Goal: Task Accomplishment & Management: Complete application form

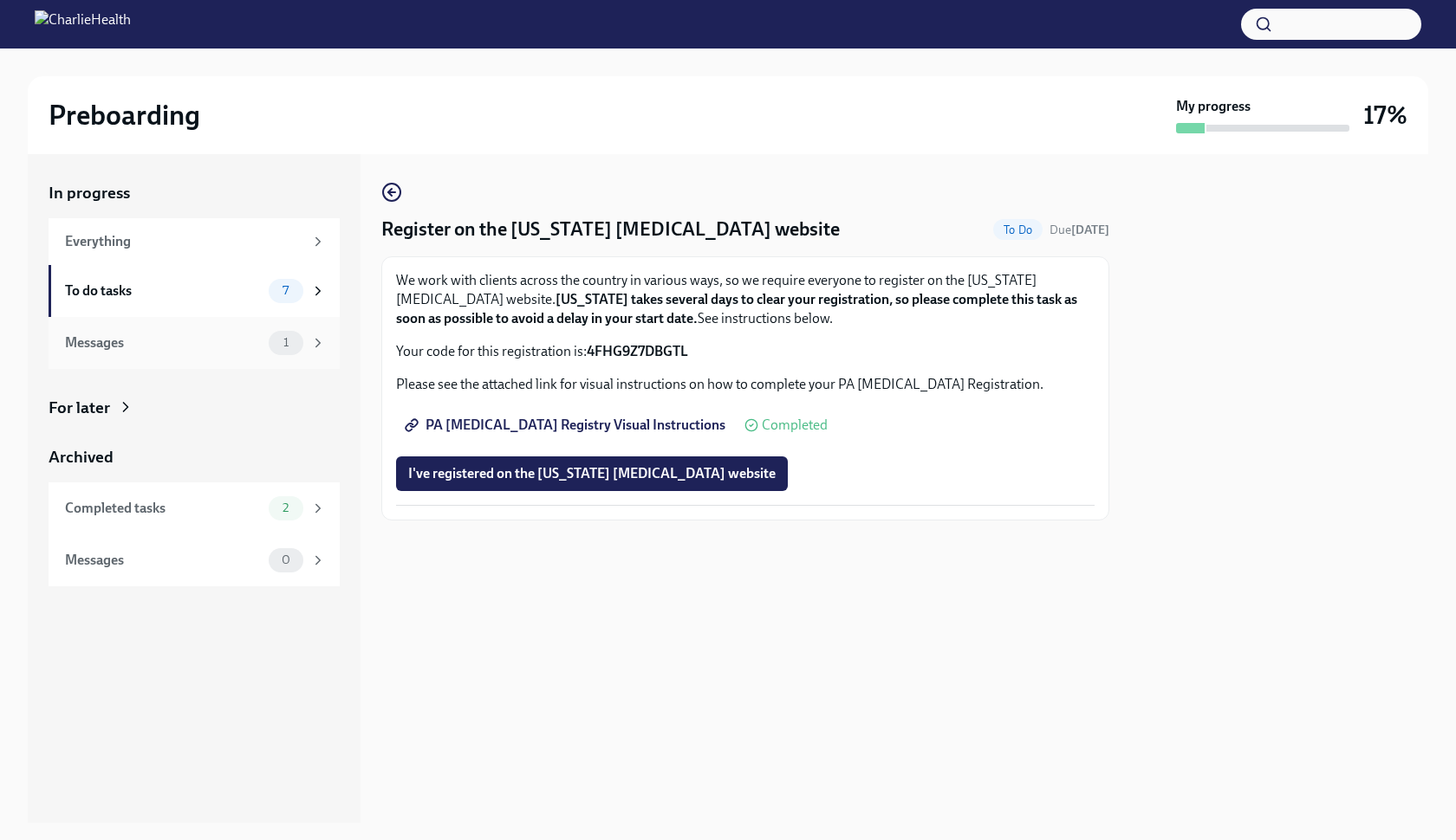
click at [213, 344] on div "Messages" at bounding box center [163, 342] width 196 height 19
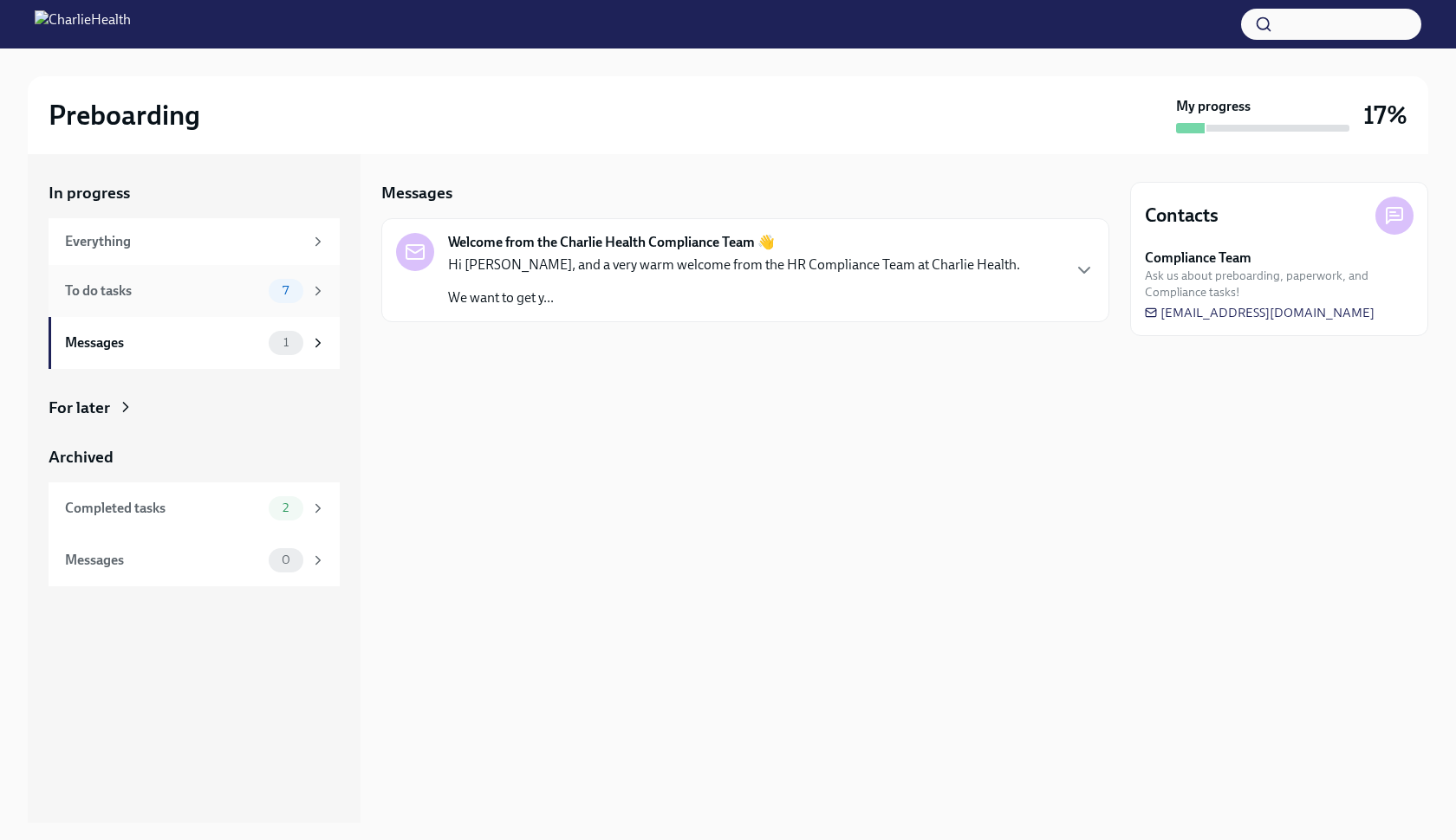
click at [255, 285] on div "To do tasks" at bounding box center [163, 290] width 196 height 19
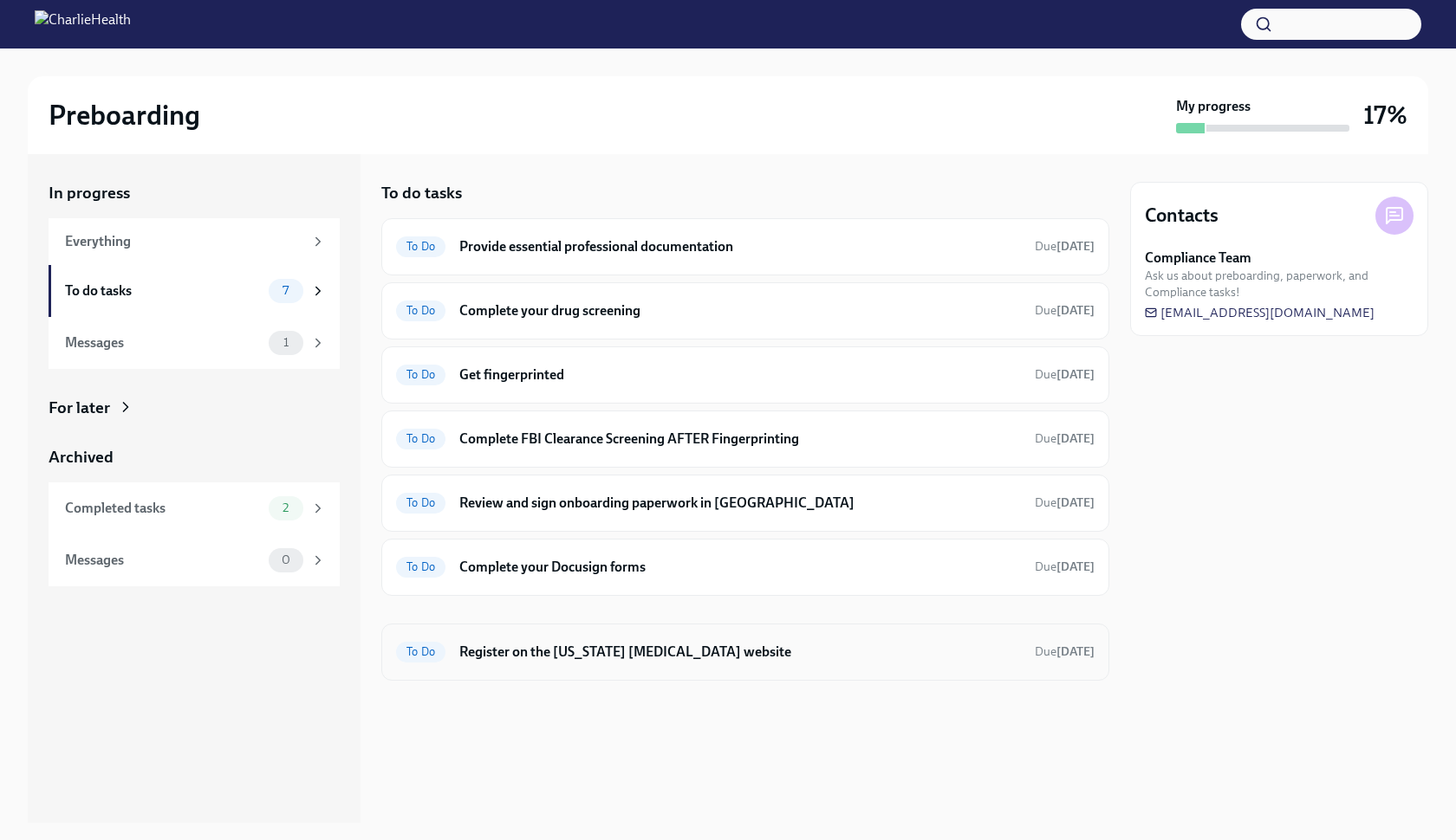
click at [662, 654] on h6 "Register on the [US_STATE] [MEDICAL_DATA] website" at bounding box center [740, 652] width 562 height 19
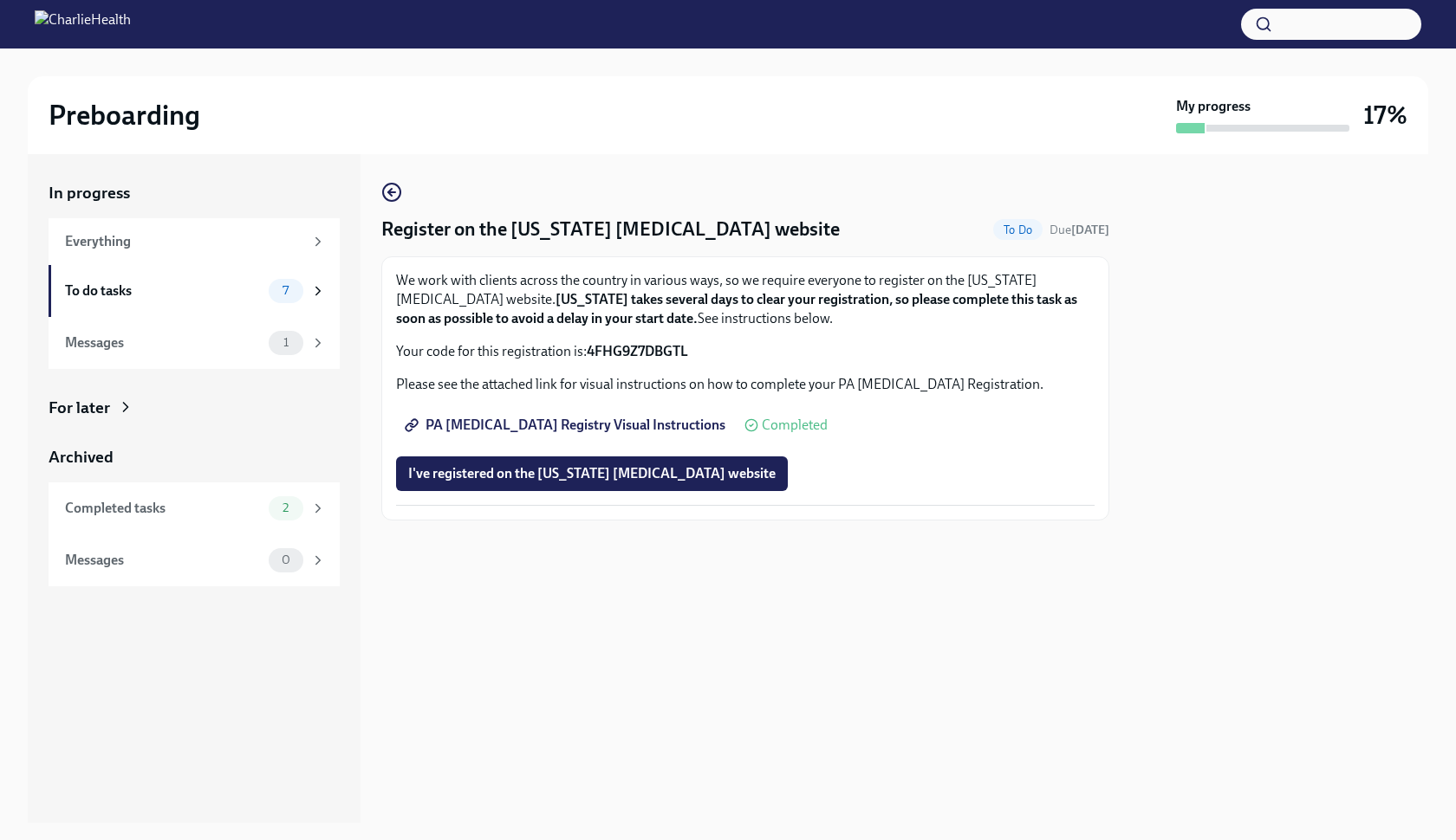
drag, startPoint x: 589, startPoint y: 349, endPoint x: 718, endPoint y: 346, distance: 129.0
click at [718, 346] on p "Your code for this registration is: 4FHG9Z7DBGTL" at bounding box center [745, 352] width 698 height 19
copy p "4FHG9Z7DBGTL"
click at [478, 480] on span "I've registered on the [US_STATE] [MEDICAL_DATA] website" at bounding box center [591, 474] width 367 height 18
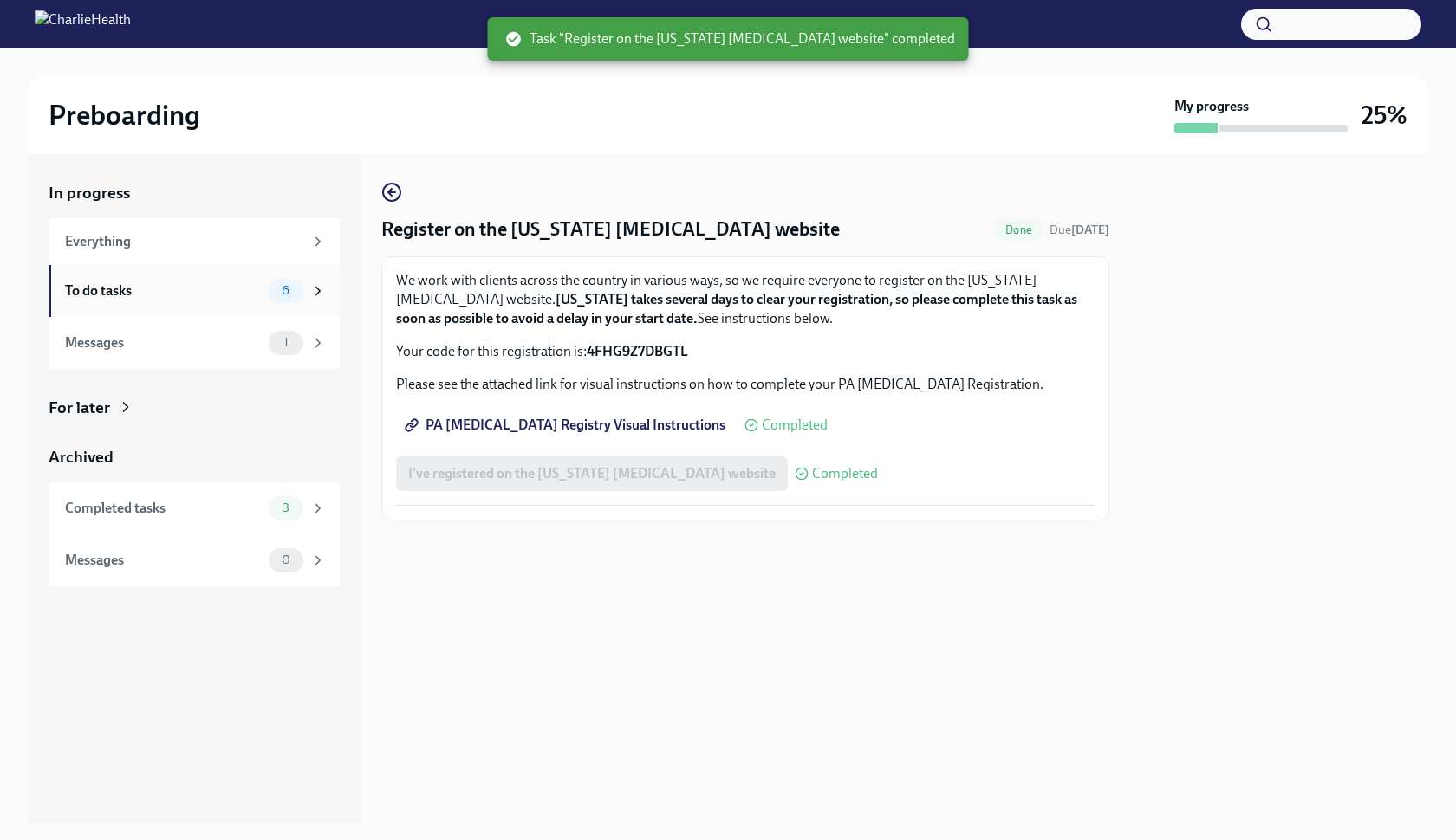
click at [226, 288] on div "To do tasks" at bounding box center [163, 290] width 196 height 19
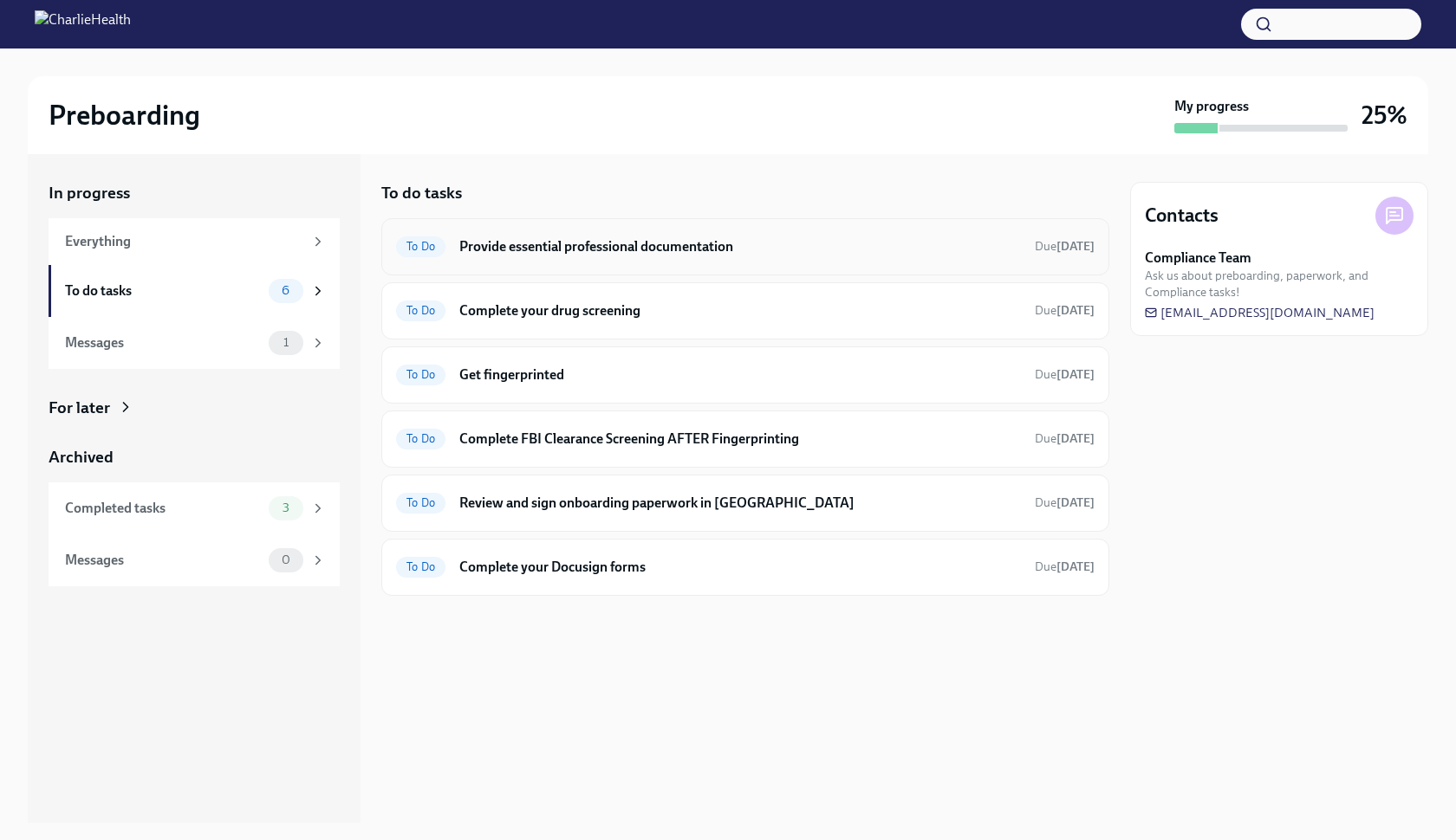
click at [602, 233] on div "To Do Provide essential professional documentation Due [DATE]" at bounding box center [745, 247] width 698 height 28
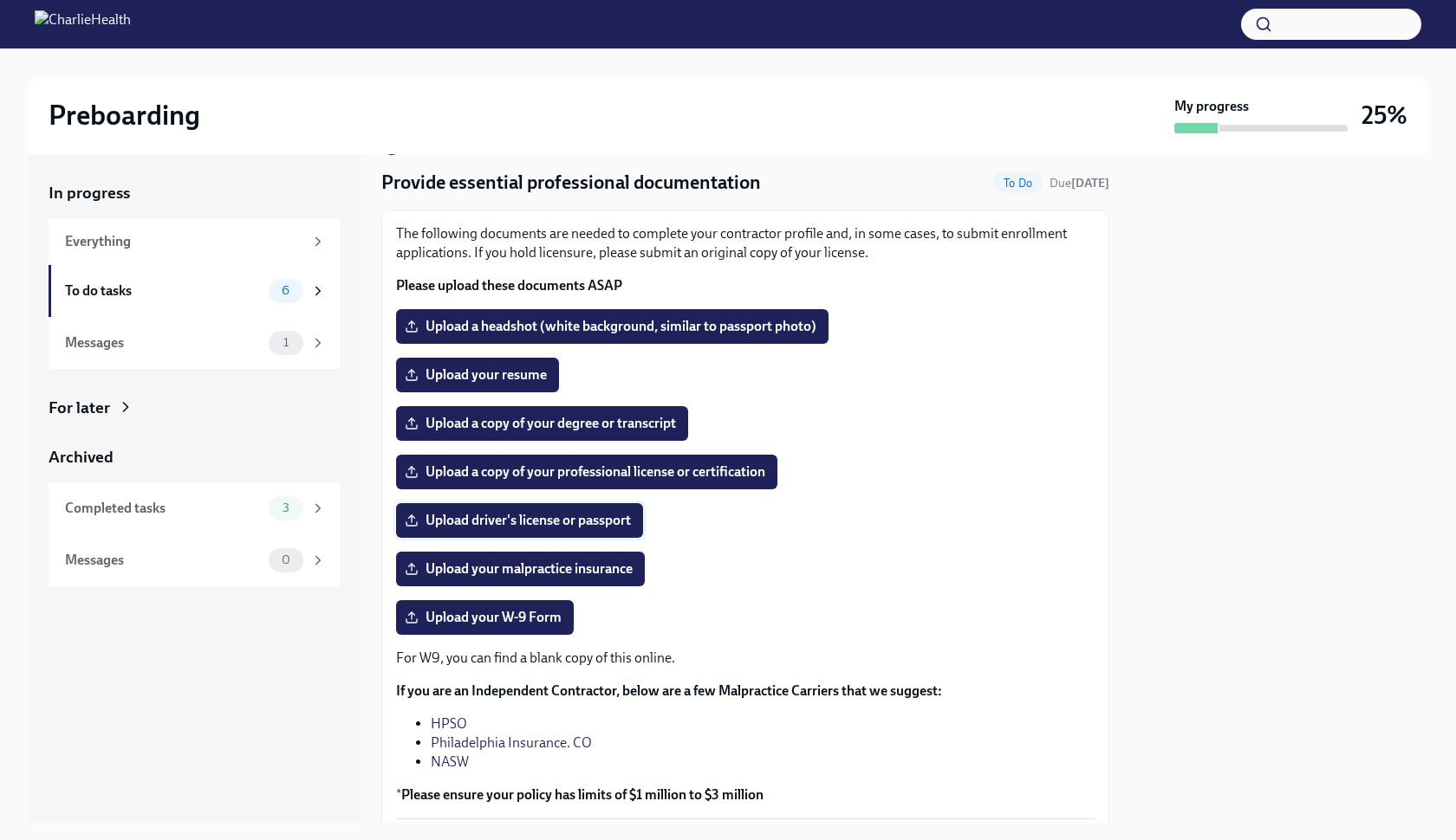
scroll to position [52, 0]
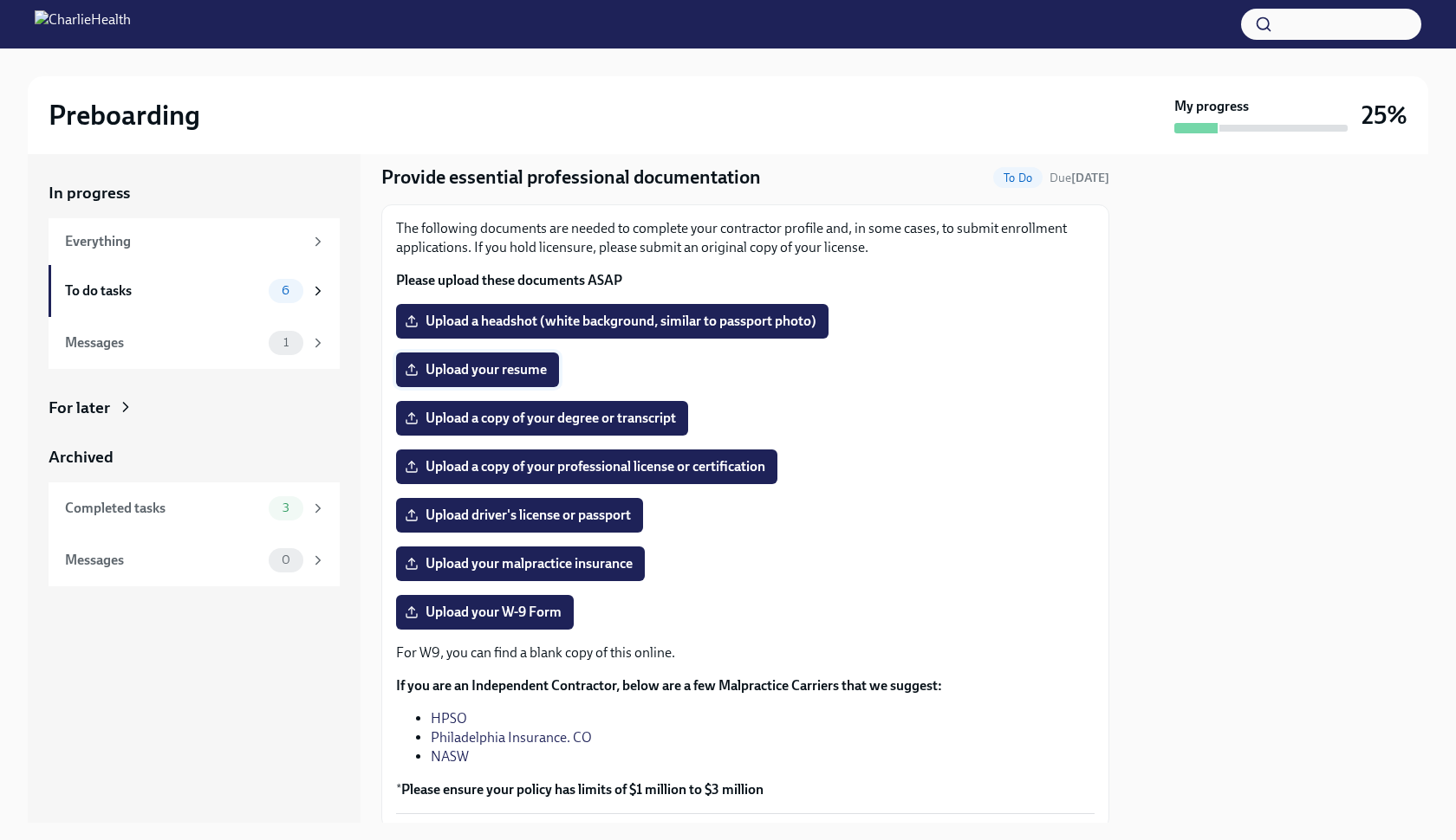
click at [513, 373] on span "Upload your resume" at bounding box center [478, 369] width 139 height 18
click at [0, 0] on input "Upload your resume" at bounding box center [0, 0] width 0 height 0
click at [541, 415] on span "Upload a copy of your degree or transcript" at bounding box center [541, 418] width 268 height 18
click at [0, 0] on input "Upload a copy of your degree or transcript" at bounding box center [0, 0] width 0 height 0
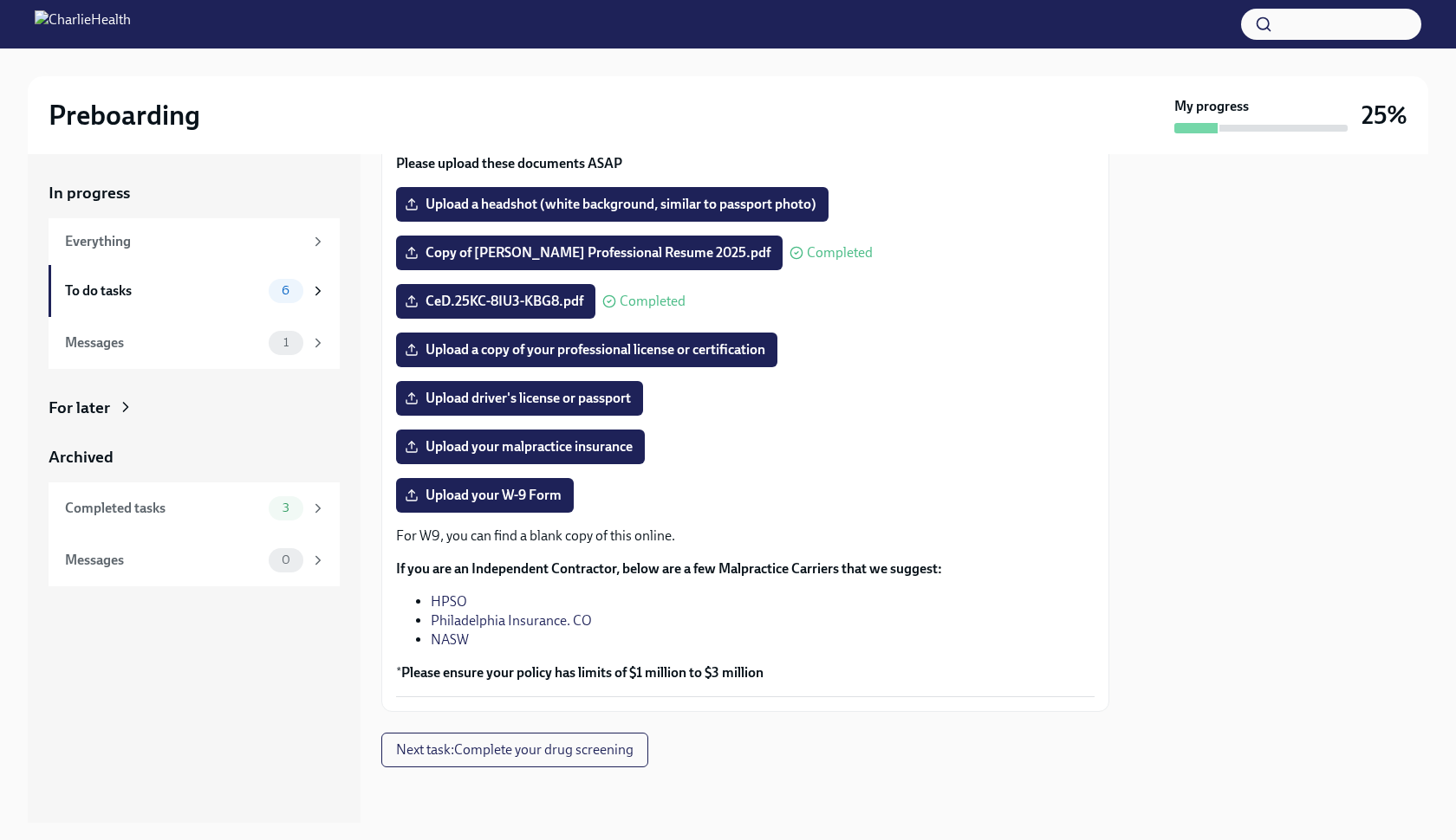
scroll to position [169, 0]
click at [475, 449] on span "Upload your malpractice insurance" at bounding box center [520, 447] width 224 height 18
click at [0, 0] on input "Upload your malpractice insurance" at bounding box center [0, 0] width 0 height 0
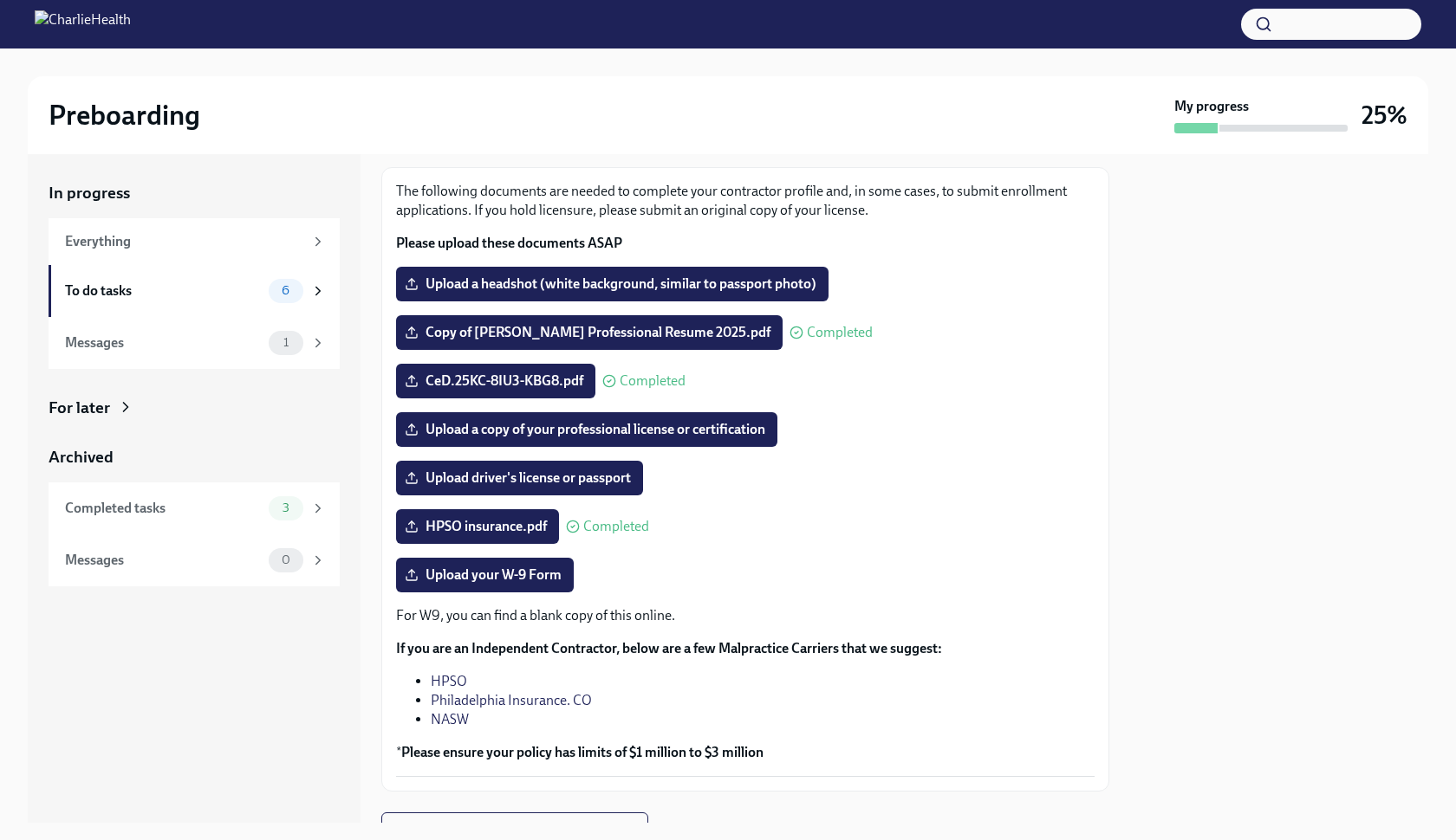
scroll to position [110, 0]
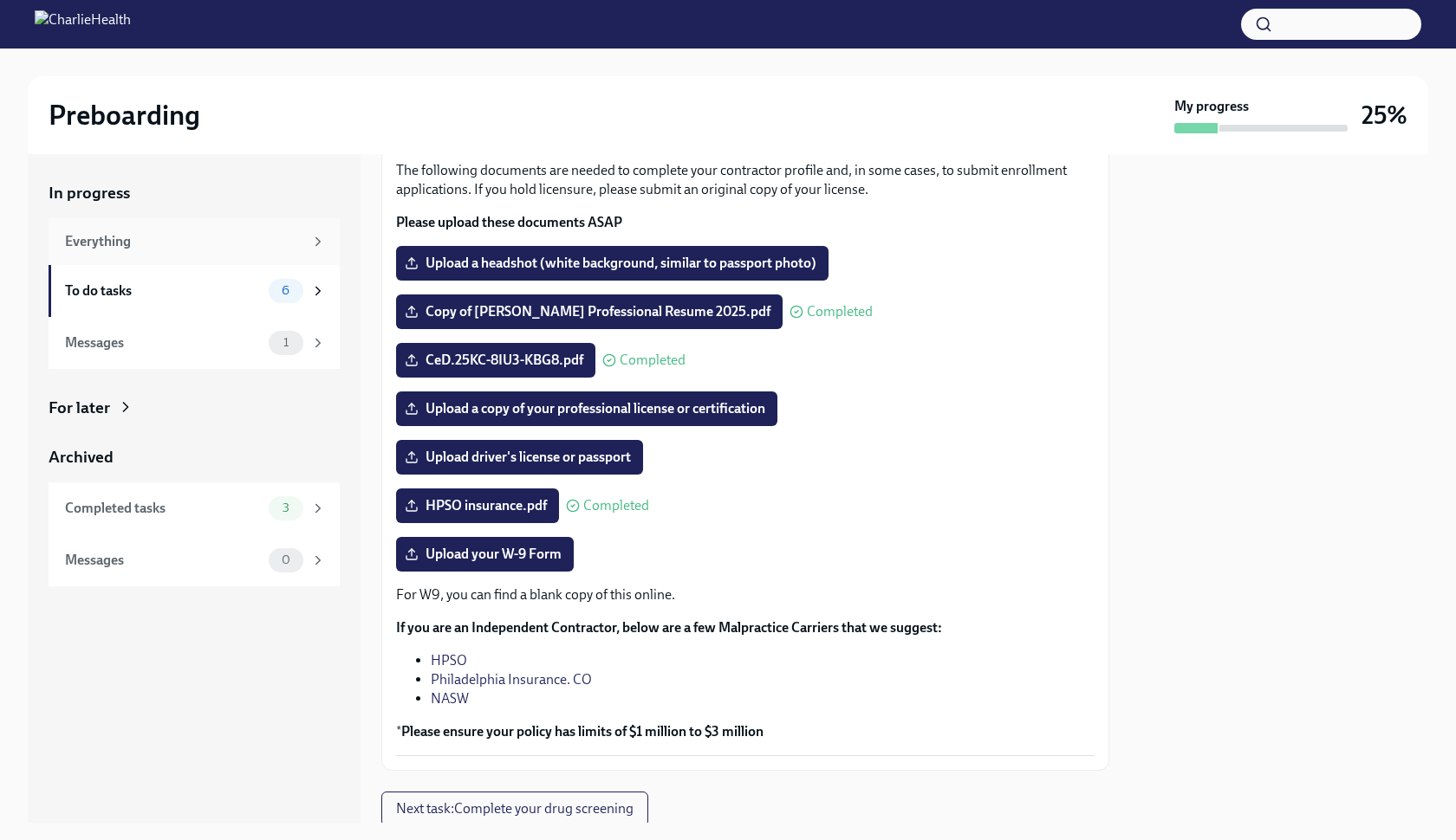
click at [169, 241] on div "Everything" at bounding box center [183, 241] width 238 height 19
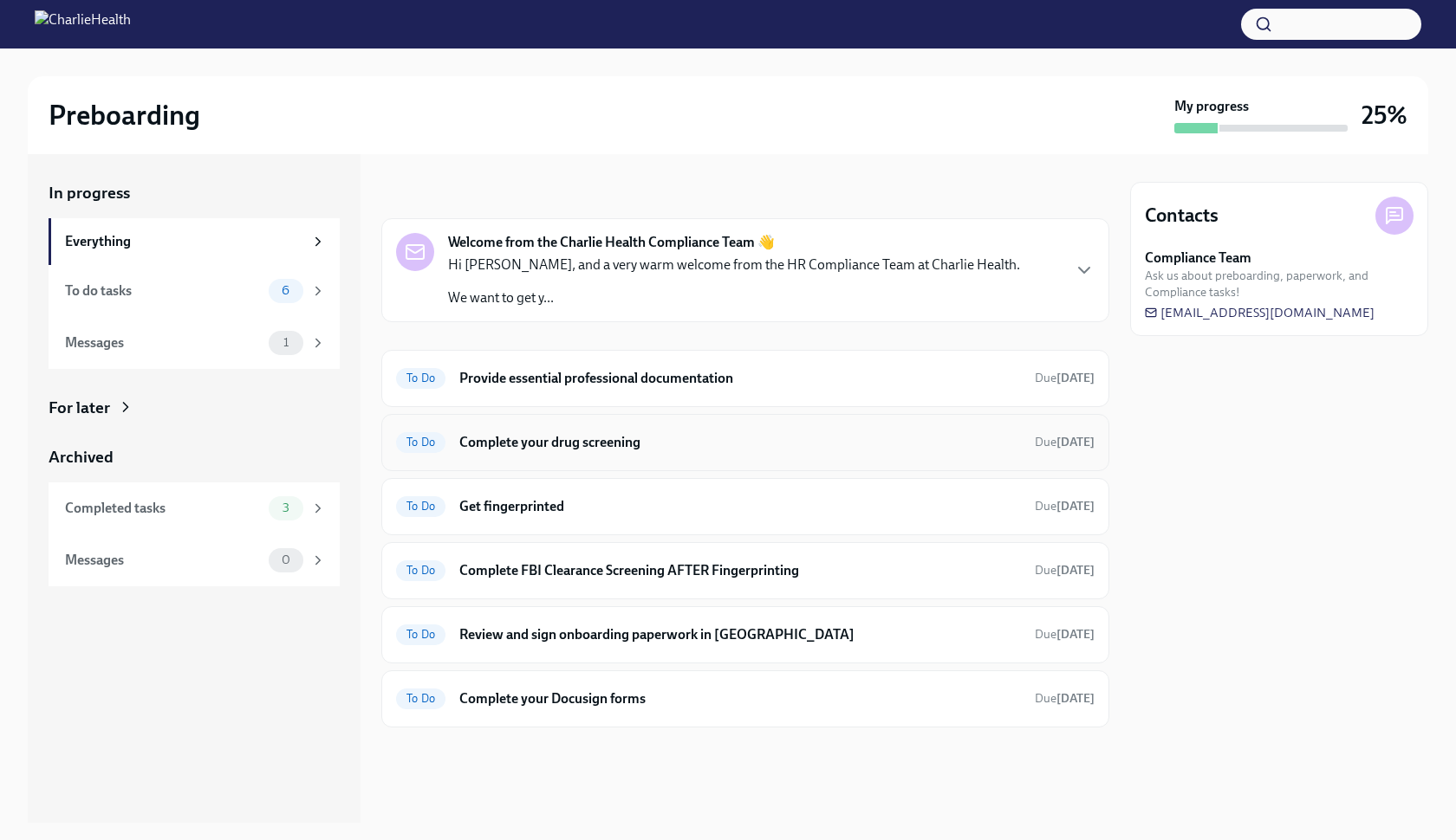
click at [616, 445] on h6 "Complete your drug screening" at bounding box center [740, 442] width 562 height 19
click at [502, 508] on h6 "Get fingerprinted" at bounding box center [740, 506] width 562 height 19
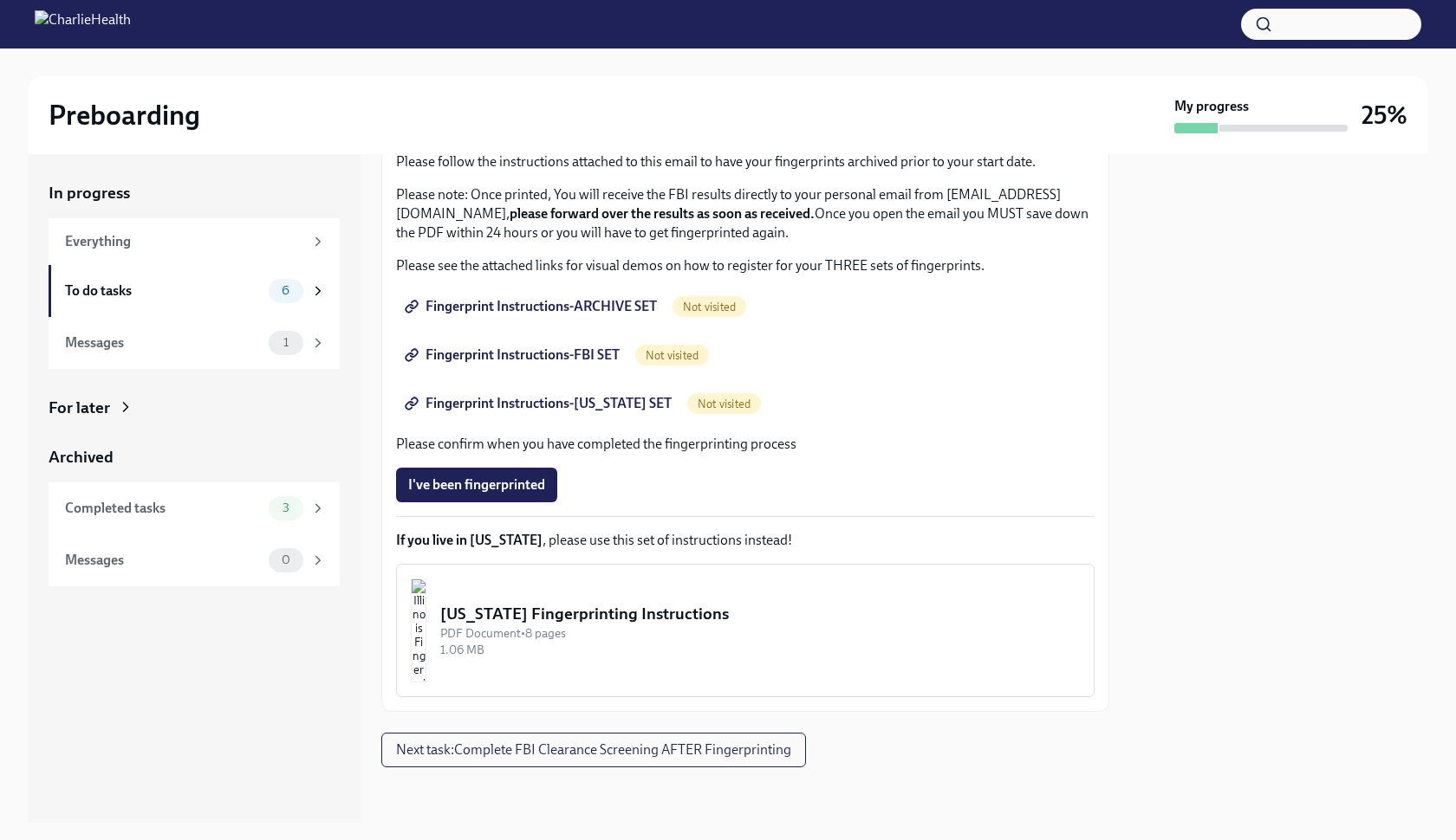
scroll to position [170, 0]
click at [177, 243] on div "Everything" at bounding box center [183, 241] width 238 height 19
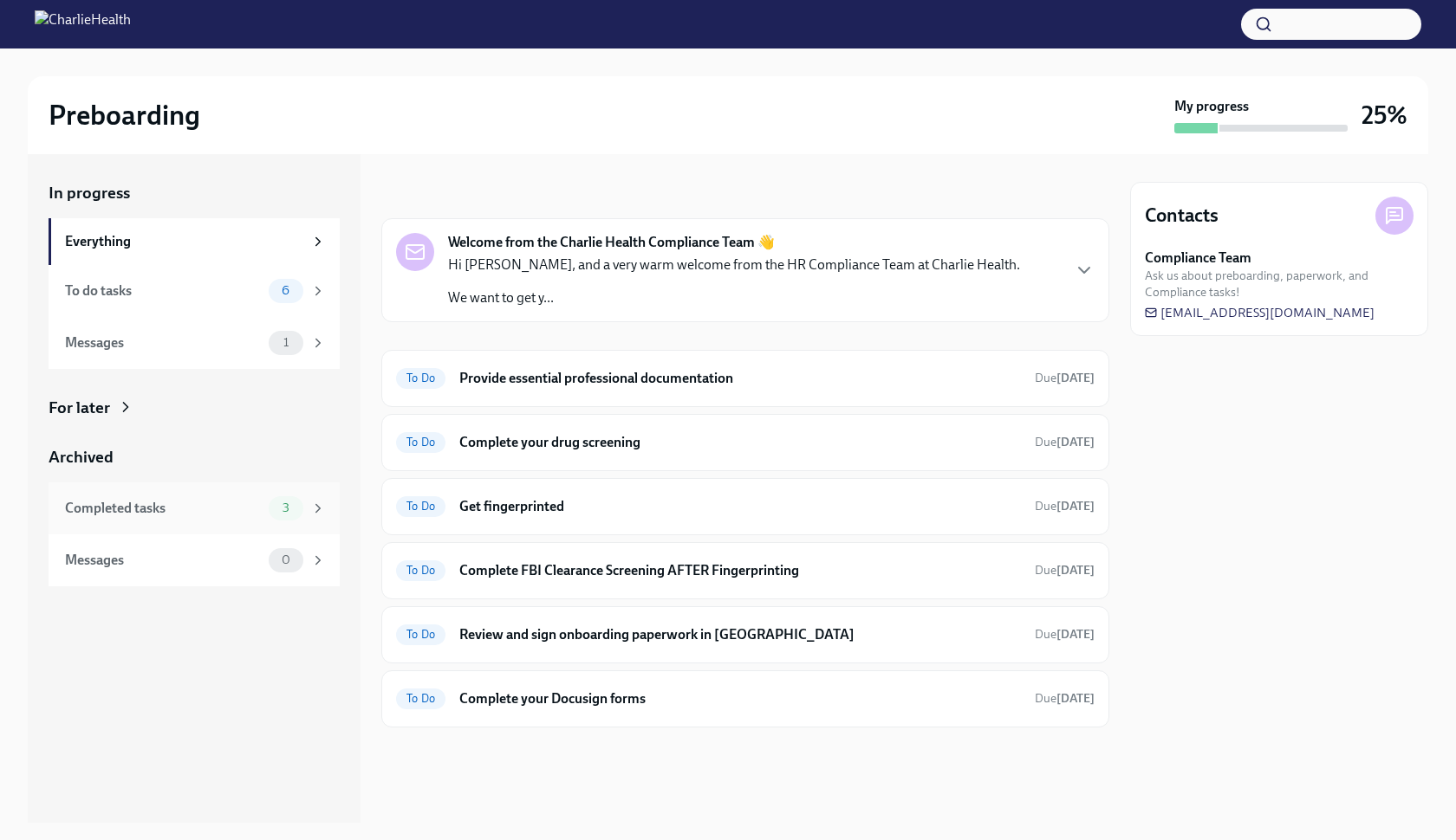
click at [155, 499] on div "Completed tasks" at bounding box center [163, 508] width 196 height 19
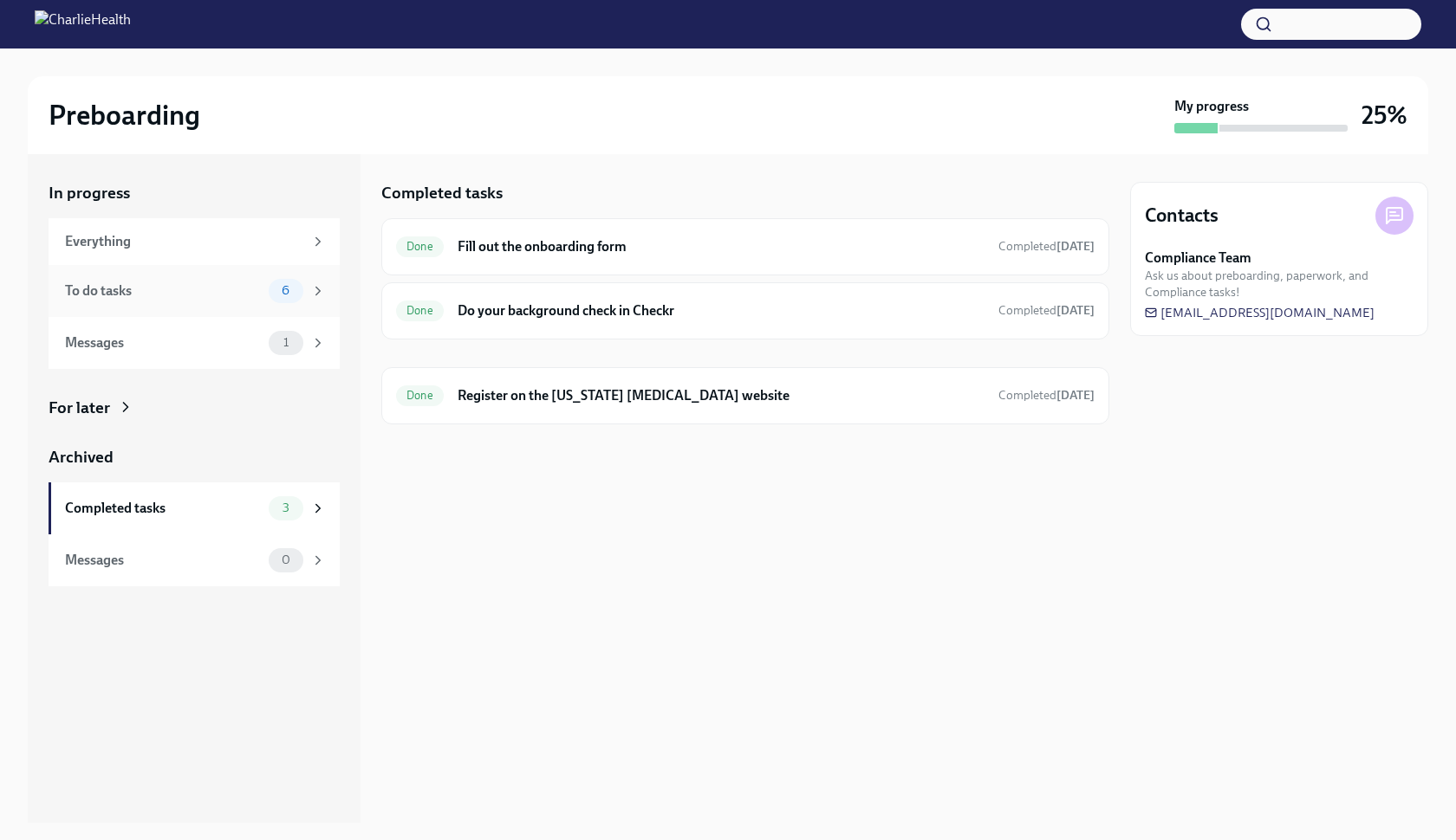
click at [134, 286] on div "To do tasks" at bounding box center [163, 290] width 196 height 19
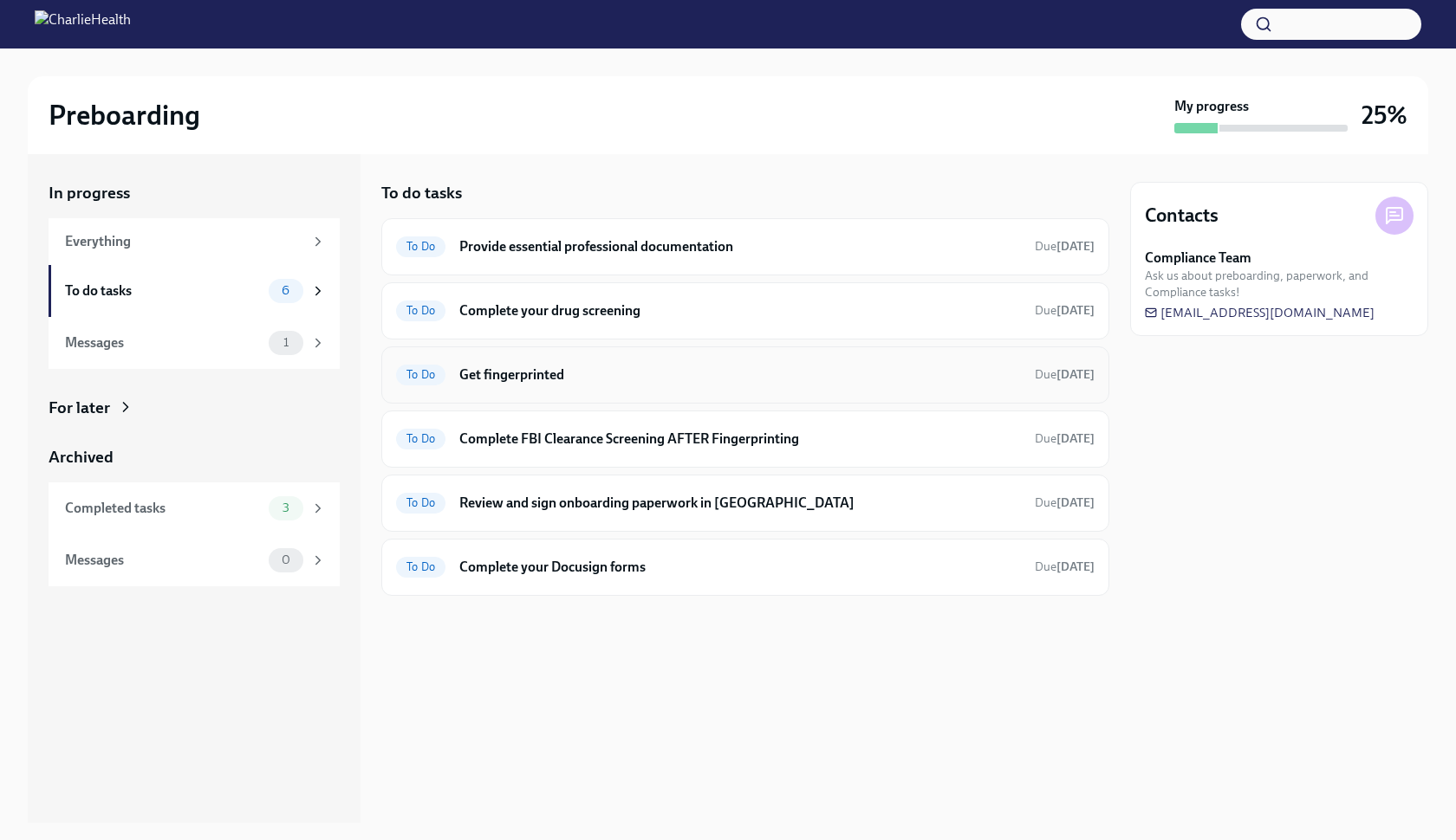
click at [491, 372] on h6 "Get fingerprinted" at bounding box center [740, 375] width 562 height 19
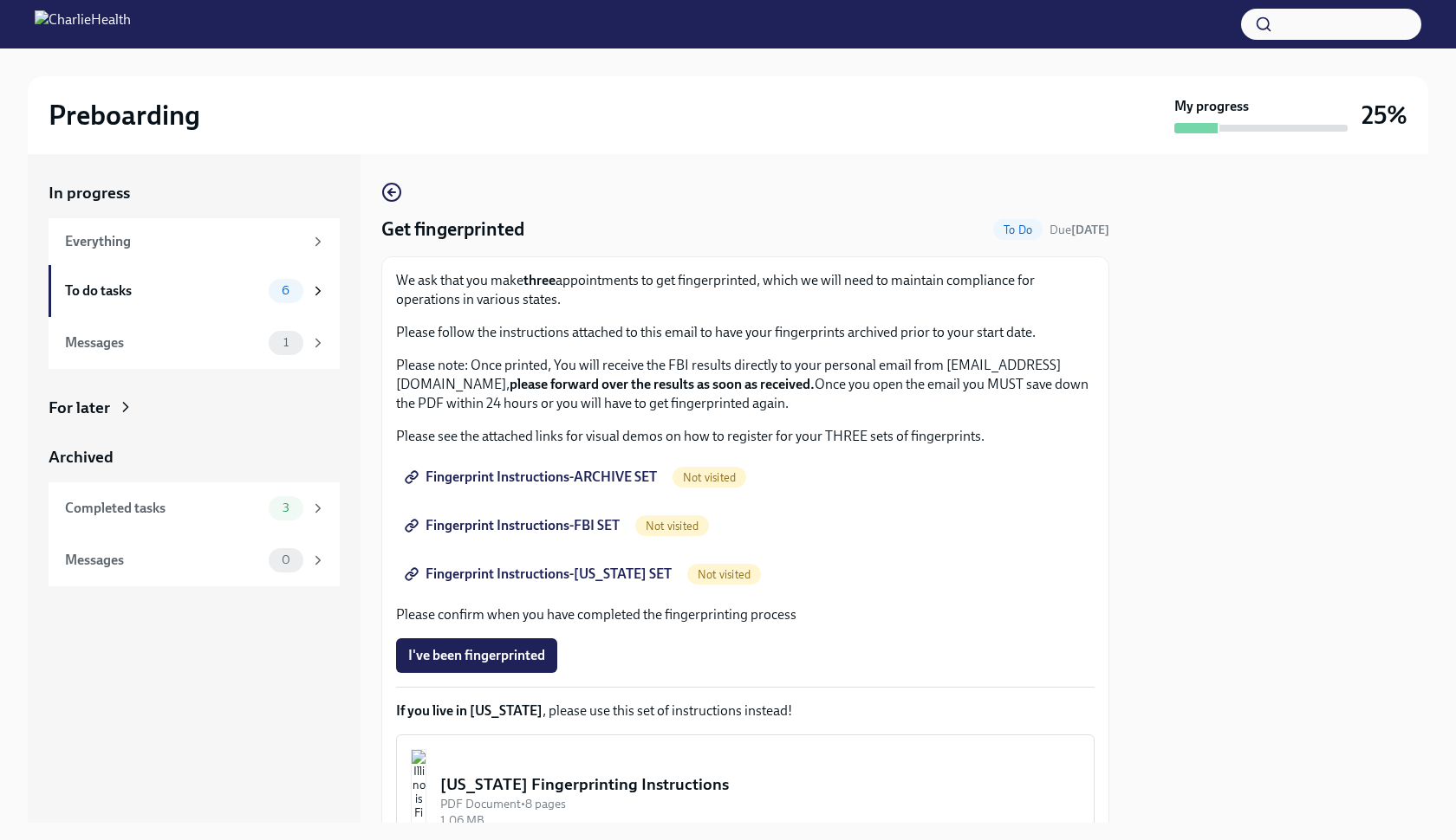
click at [507, 479] on span "Fingerprint Instructions-ARCHIVE SET" at bounding box center [532, 476] width 249 height 18
click at [526, 522] on span "Fingerprint Instructions-FBI SET" at bounding box center [514, 525] width 211 height 18
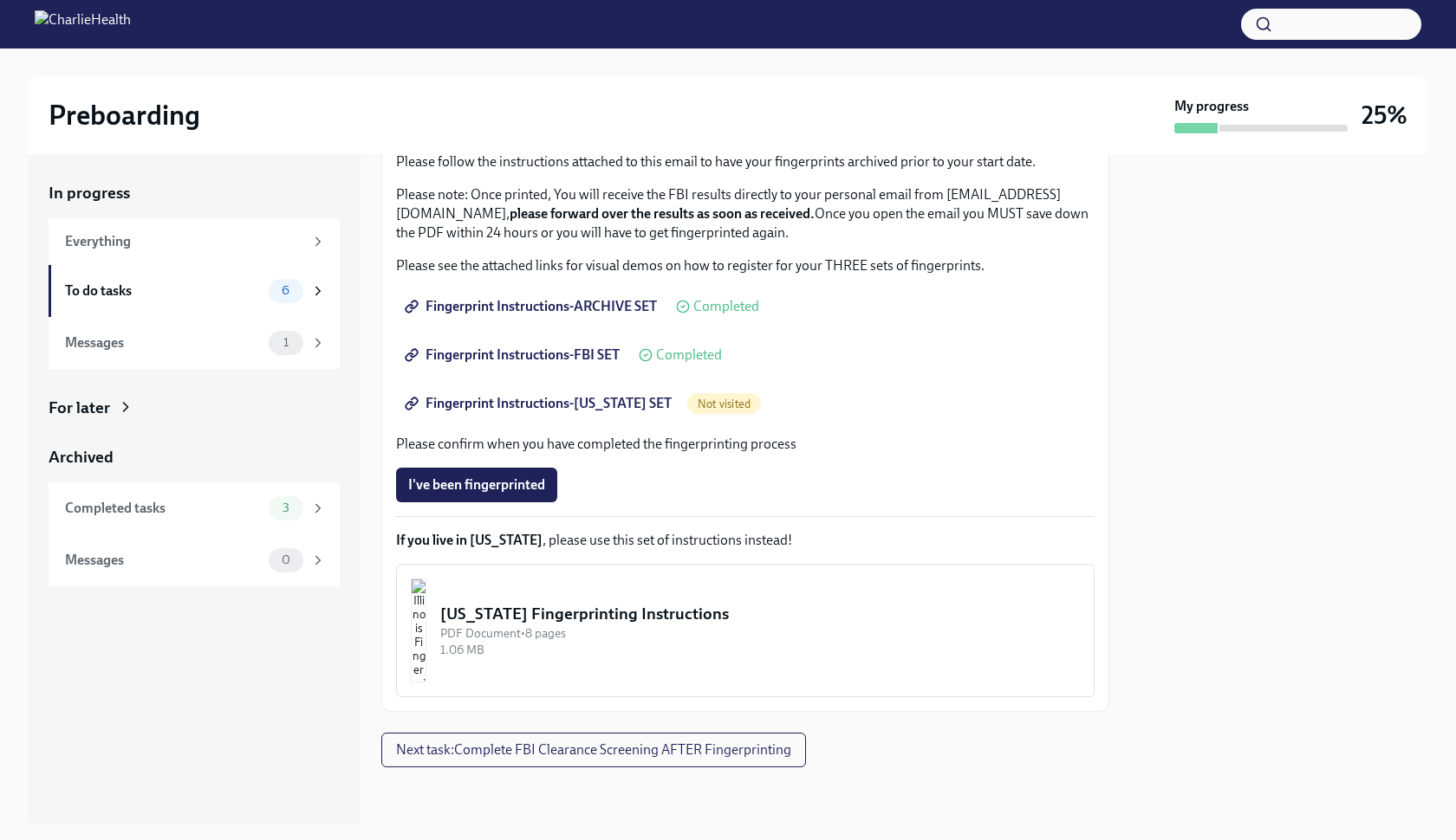
scroll to position [170, 0]
click at [523, 405] on span "Fingerprint Instructions-[US_STATE] SET" at bounding box center [540, 403] width 264 height 18
click at [237, 234] on div "Everything" at bounding box center [183, 241] width 238 height 19
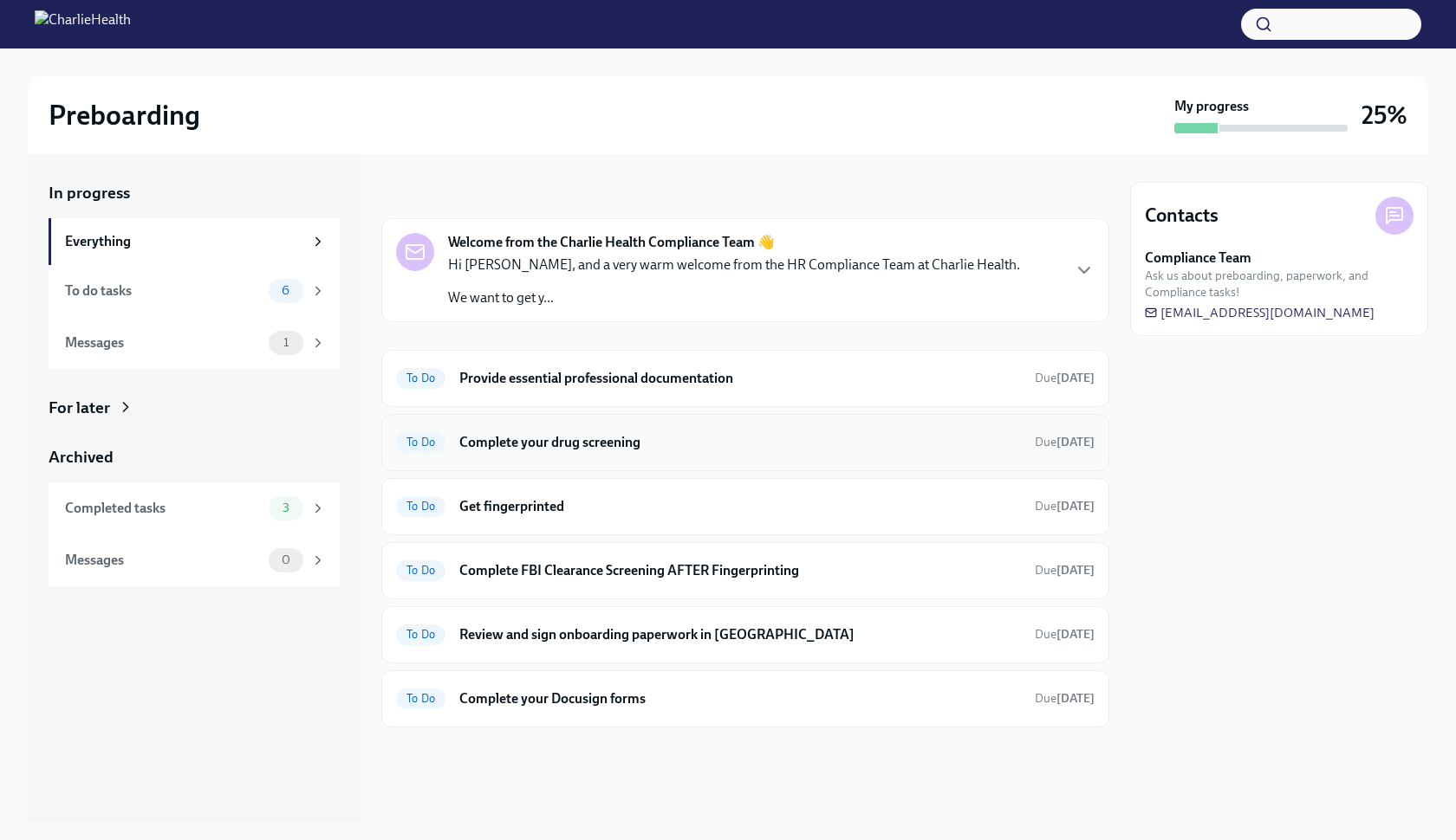
click at [551, 433] on h6 "Complete your drug screening" at bounding box center [740, 442] width 562 height 19
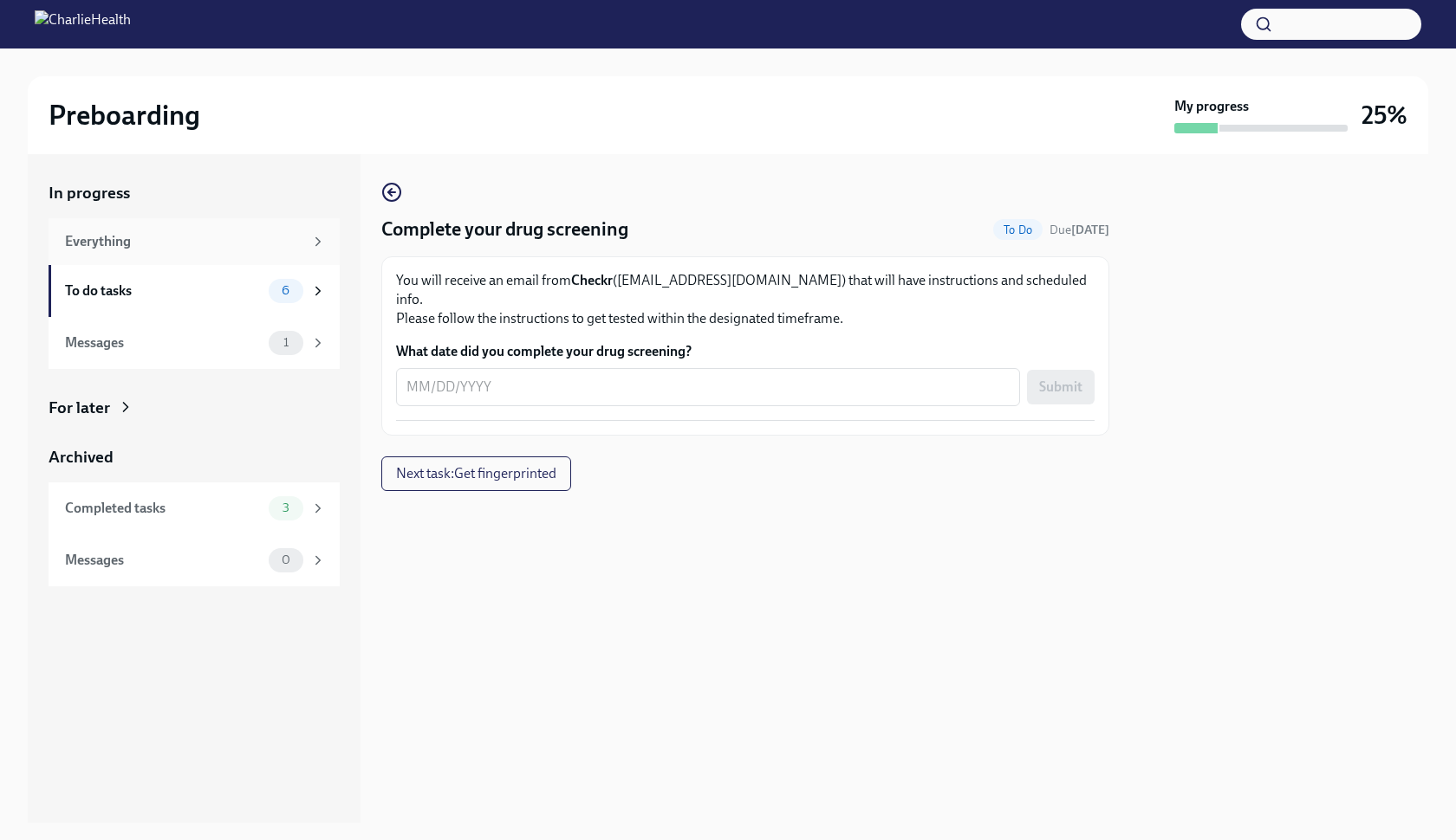
click at [123, 250] on div "Everything" at bounding box center [183, 241] width 238 height 19
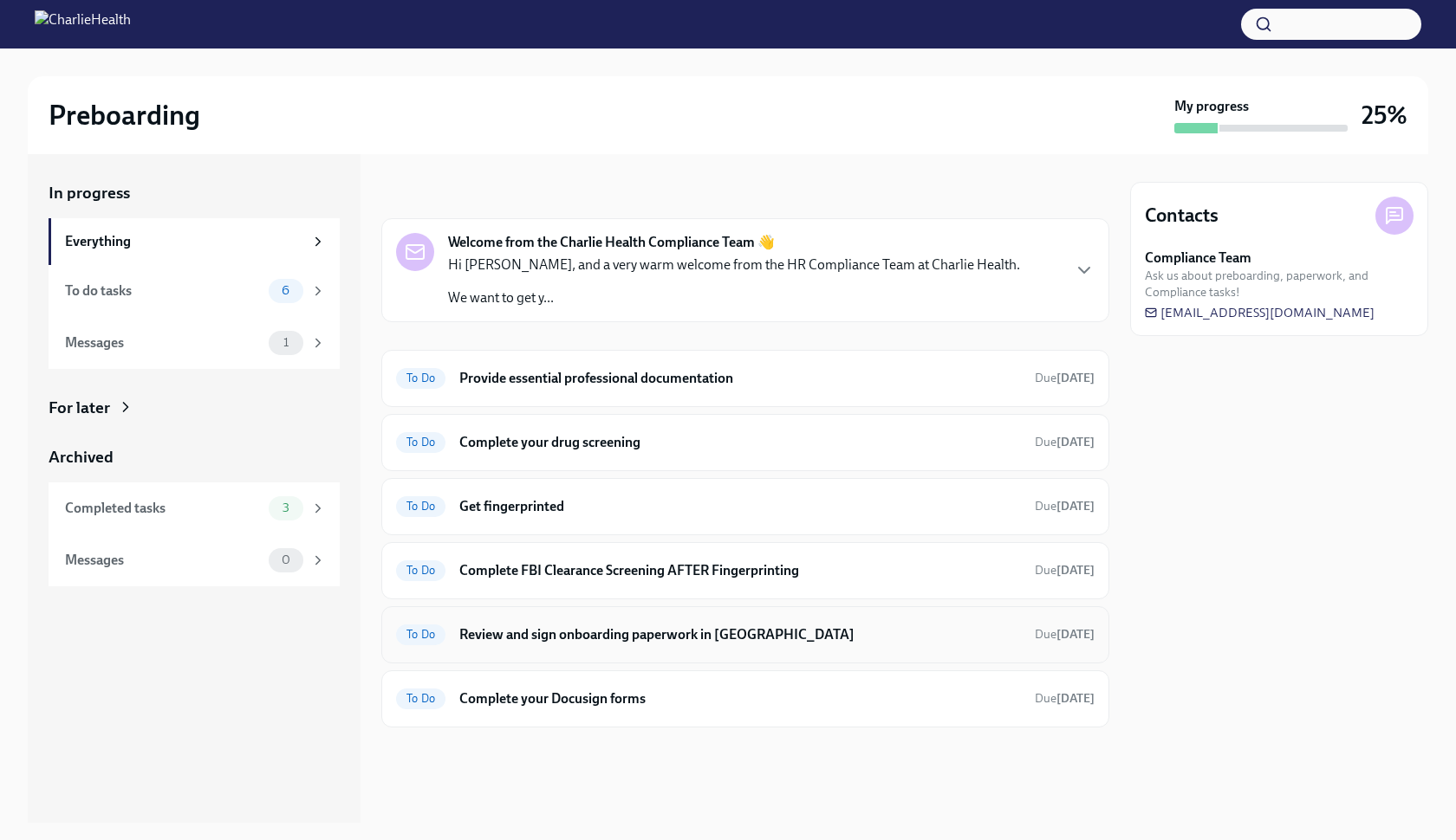
click at [559, 633] on h6 "Review and sign onboarding paperwork in [GEOGRAPHIC_DATA]" at bounding box center [740, 635] width 562 height 19
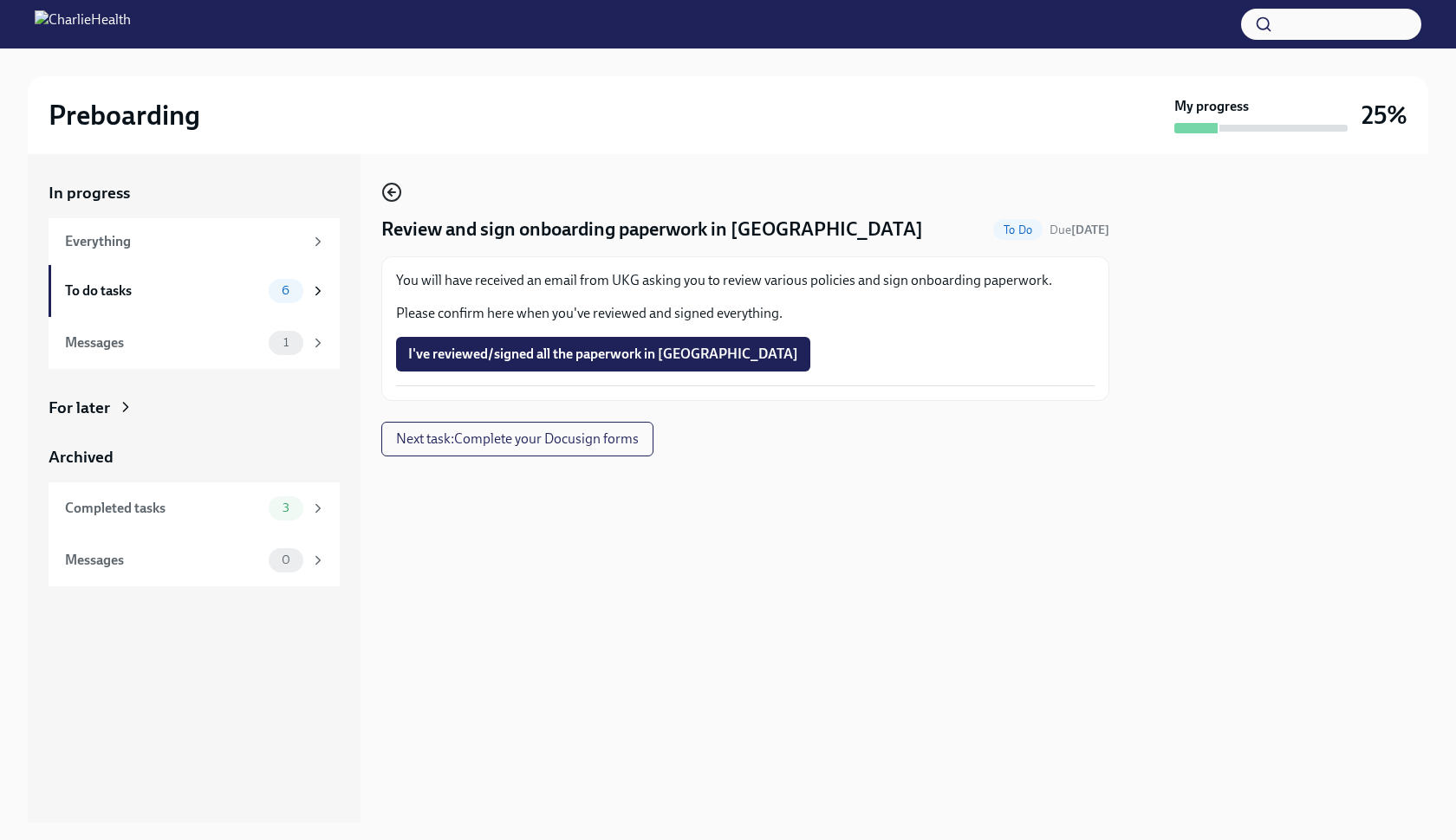
click at [392, 196] on icon "button" at bounding box center [392, 192] width 20 height 20
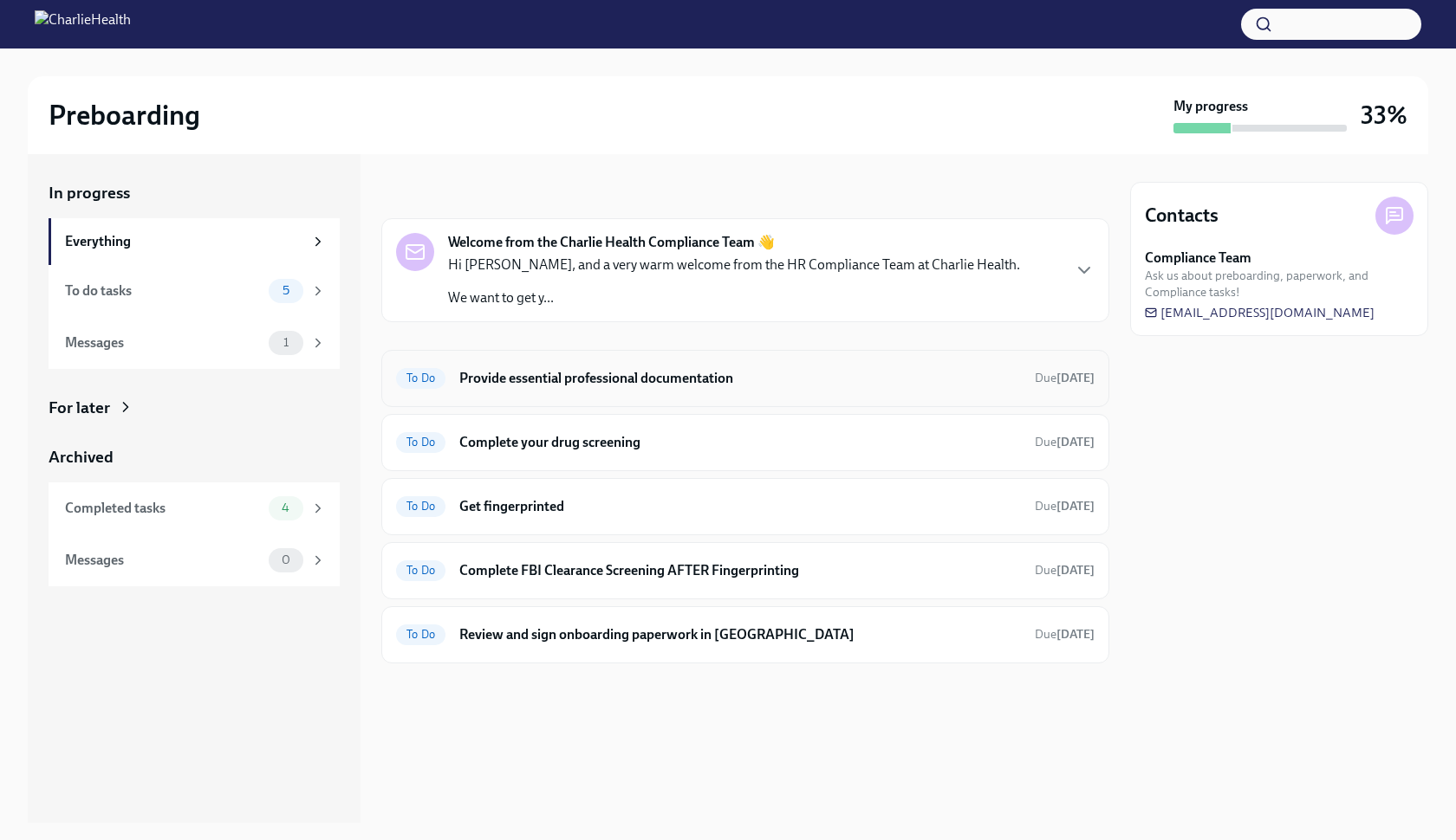
click at [671, 390] on div "To Do Provide essential professional documentation Due [DATE]" at bounding box center [745, 378] width 698 height 28
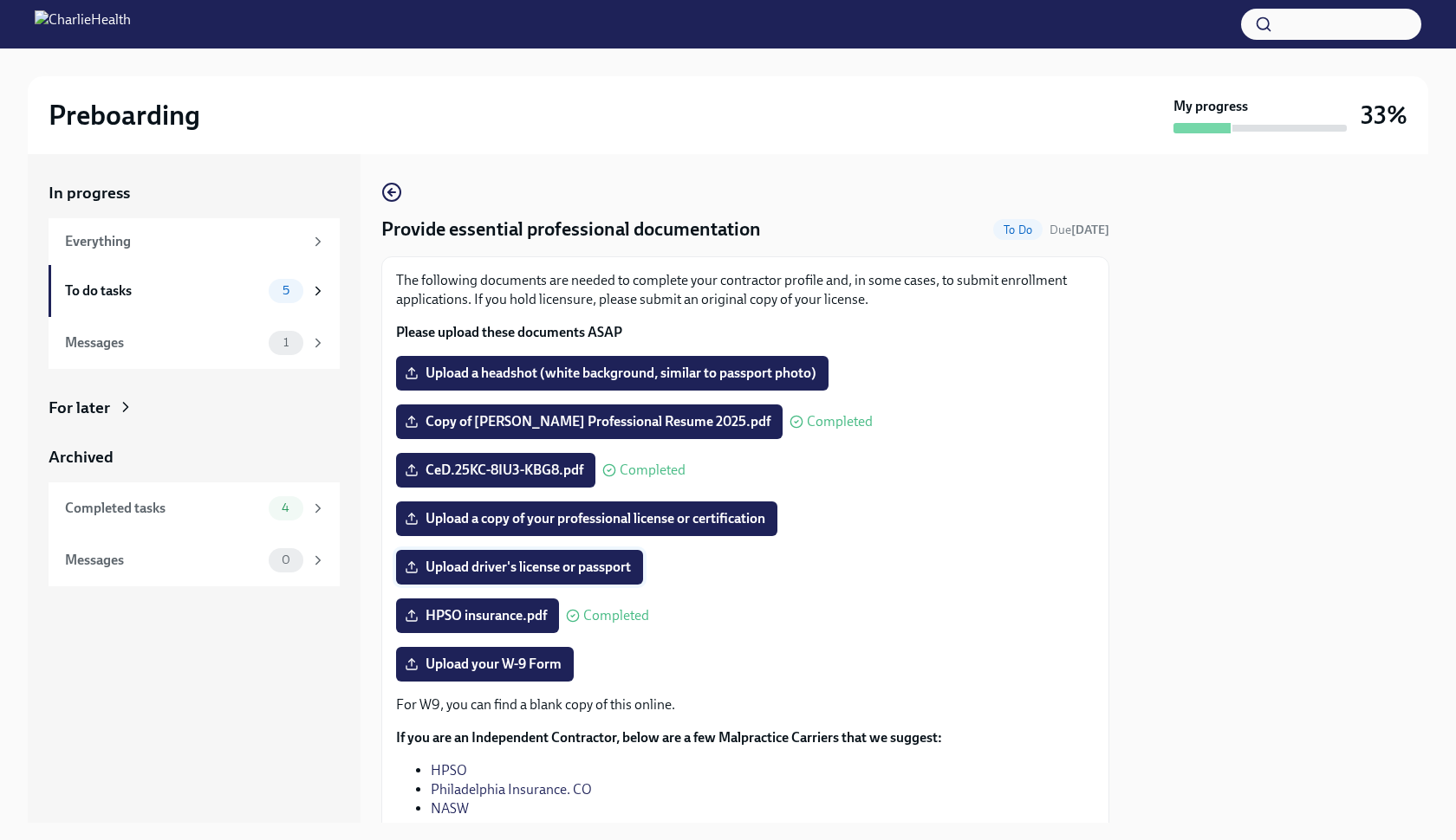
click at [487, 571] on span "Upload driver's license or passport" at bounding box center [519, 567] width 223 height 18
click at [0, 0] on input "Upload driver's license or passport" at bounding box center [0, 0] width 0 height 0
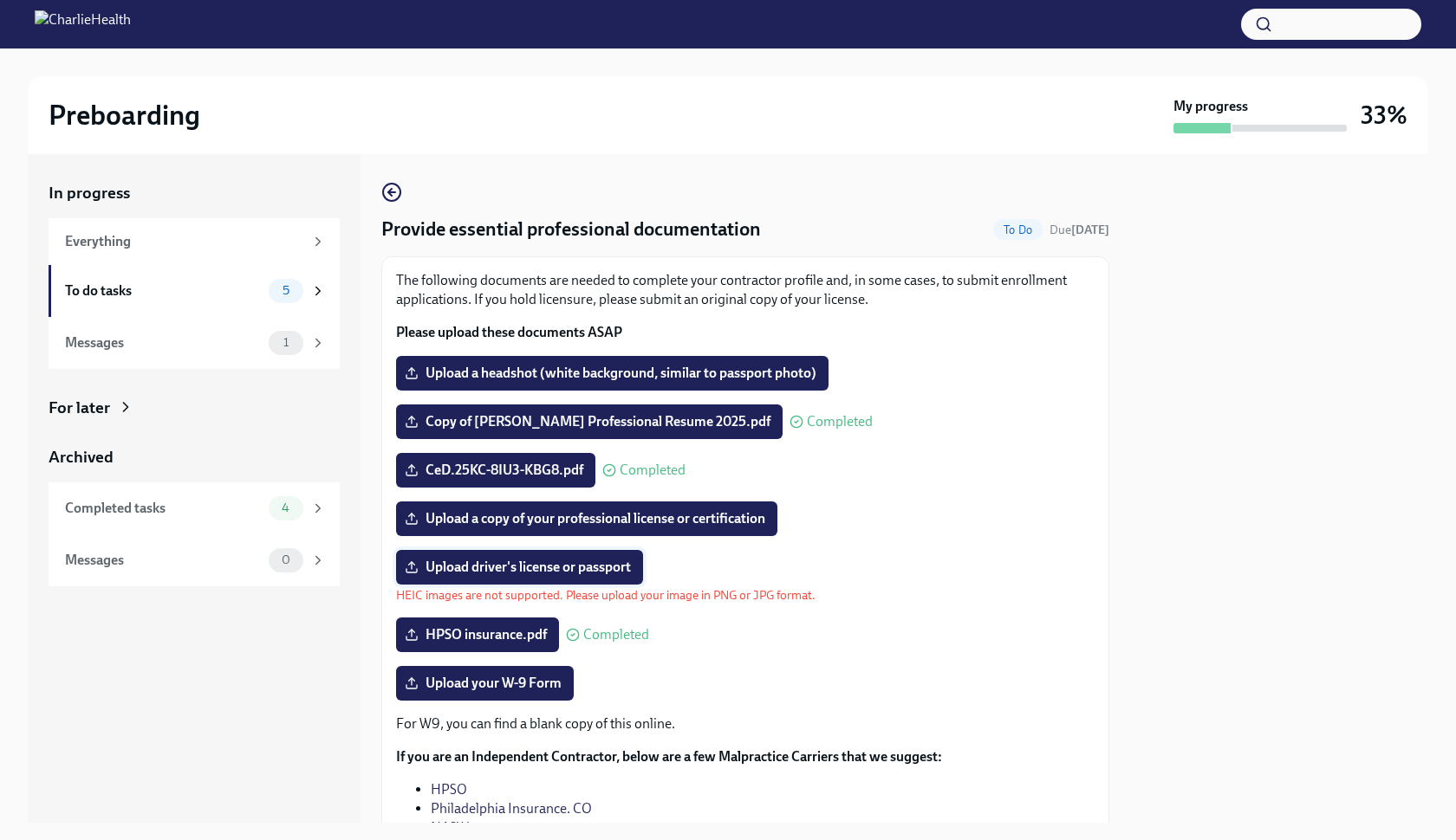
click at [450, 566] on span "Upload driver's license or passport" at bounding box center [519, 567] width 223 height 18
click at [0, 0] on input "Upload driver's license or passport" at bounding box center [0, 0] width 0 height 0
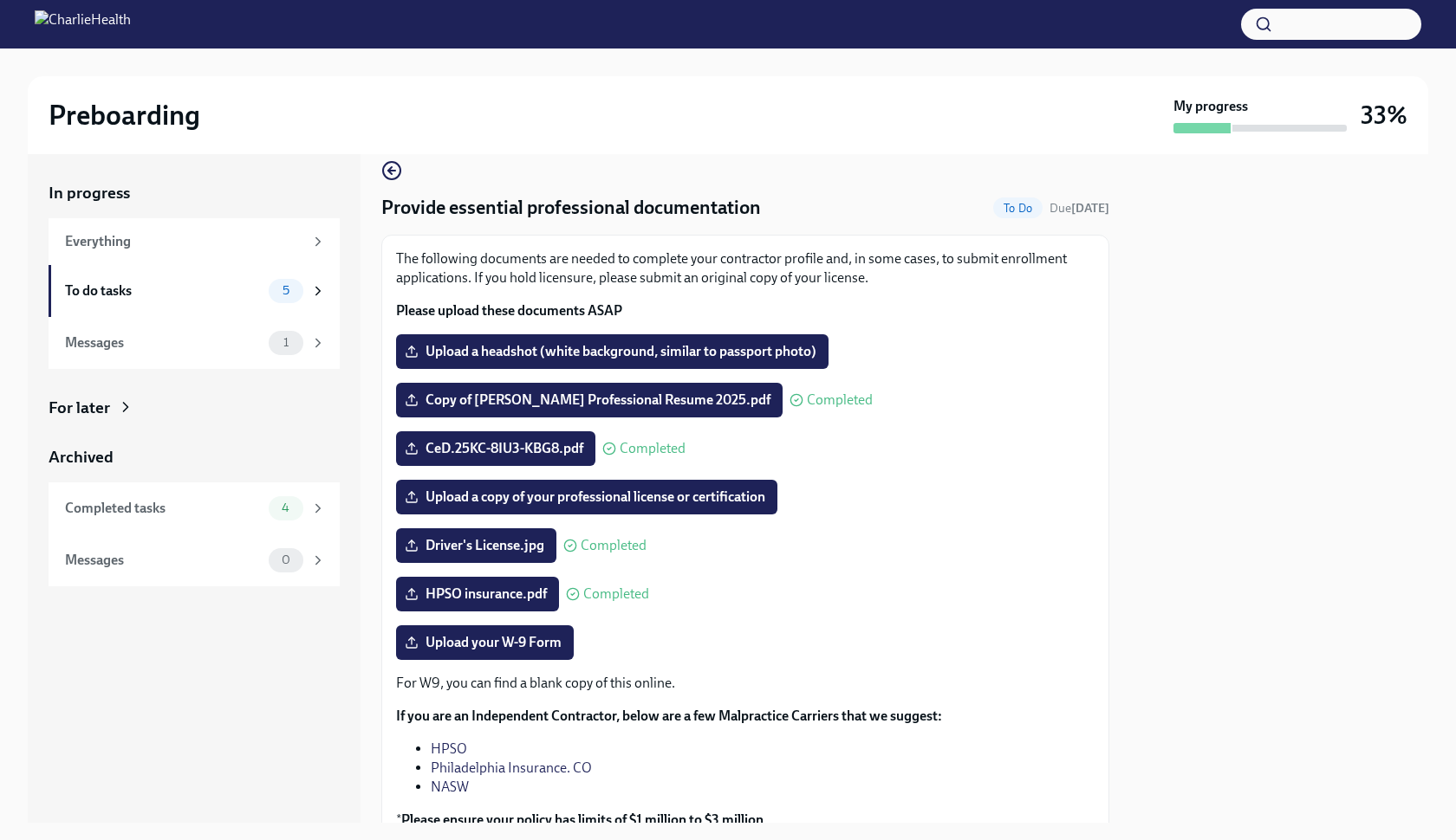
scroll to position [31, 0]
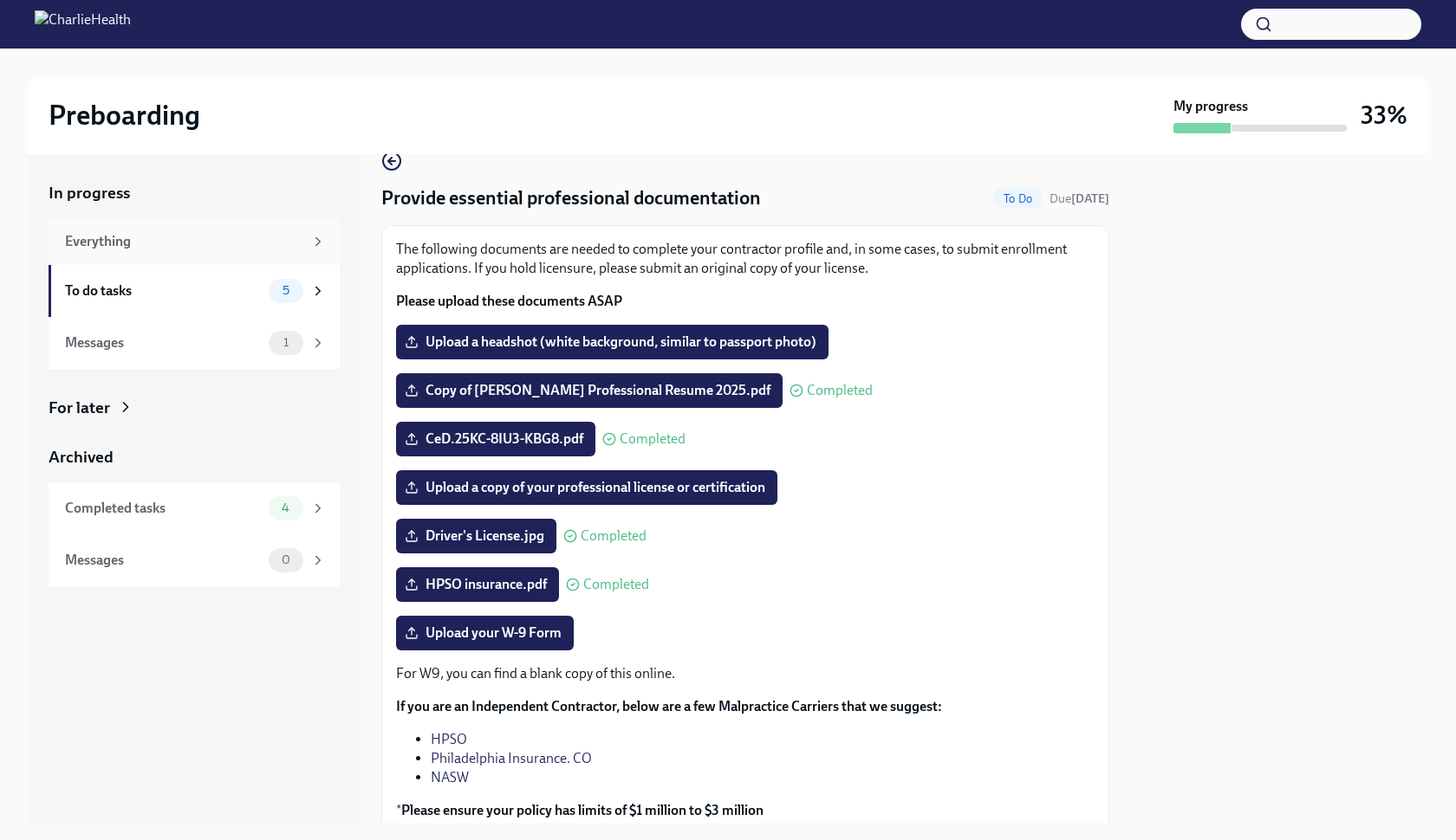
click at [143, 245] on div "Everything" at bounding box center [183, 241] width 238 height 19
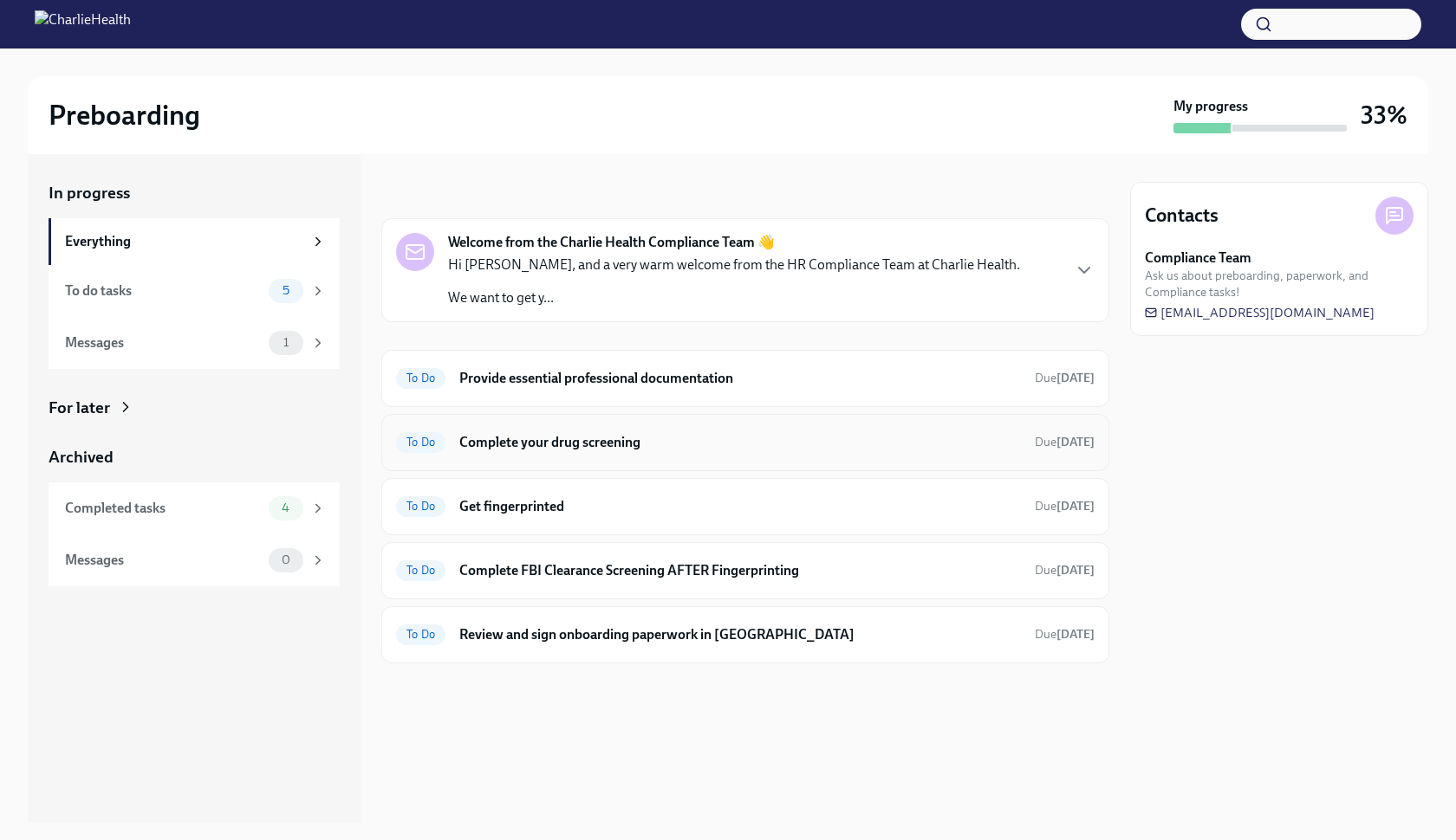
click at [597, 458] on div "To Do Complete your drug screening Due [DATE]" at bounding box center [745, 442] width 728 height 57
click at [284, 515] on div "4" at bounding box center [285, 508] width 34 height 24
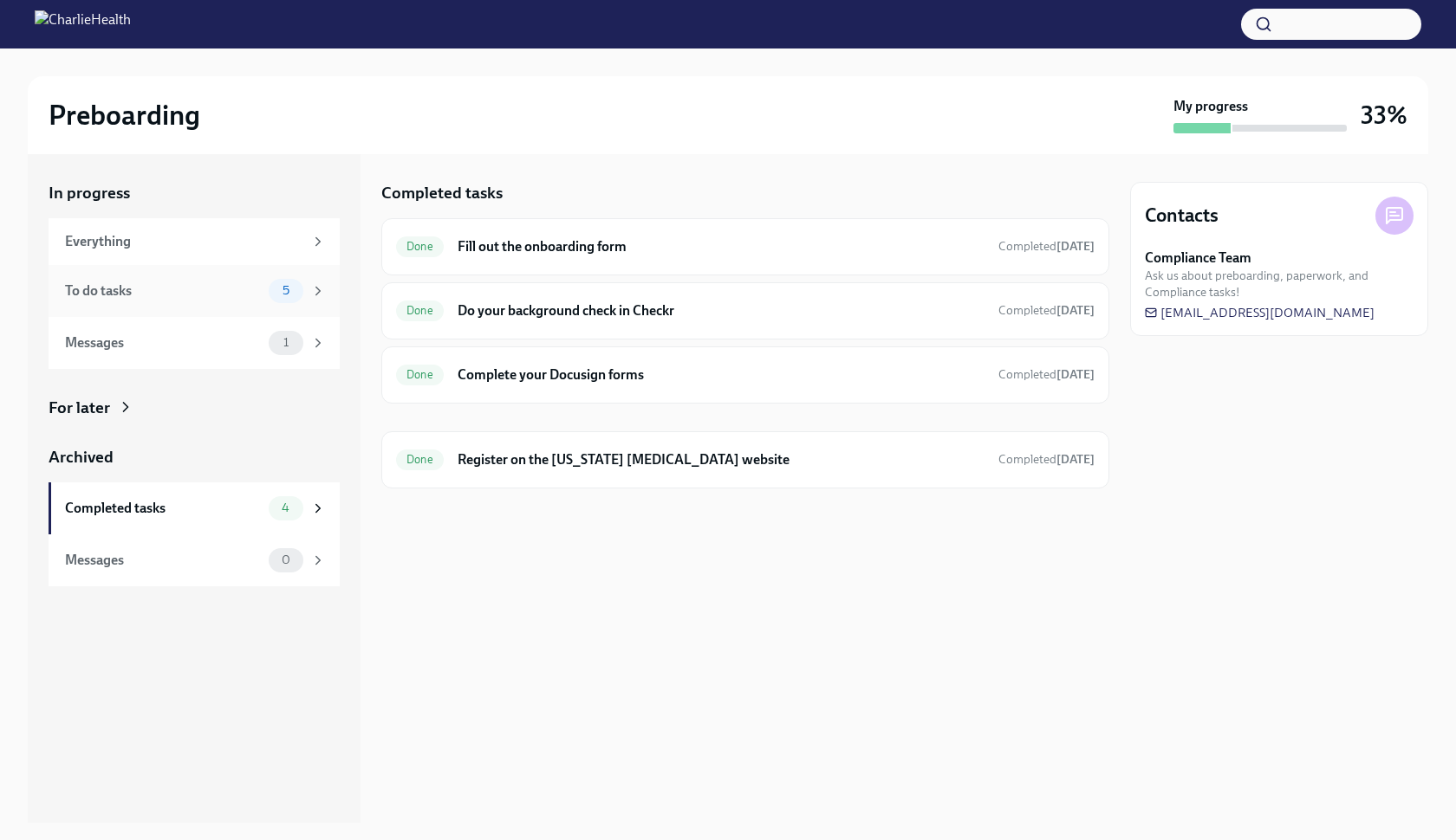
click at [269, 304] on div "To do tasks 5" at bounding box center [193, 290] width 292 height 52
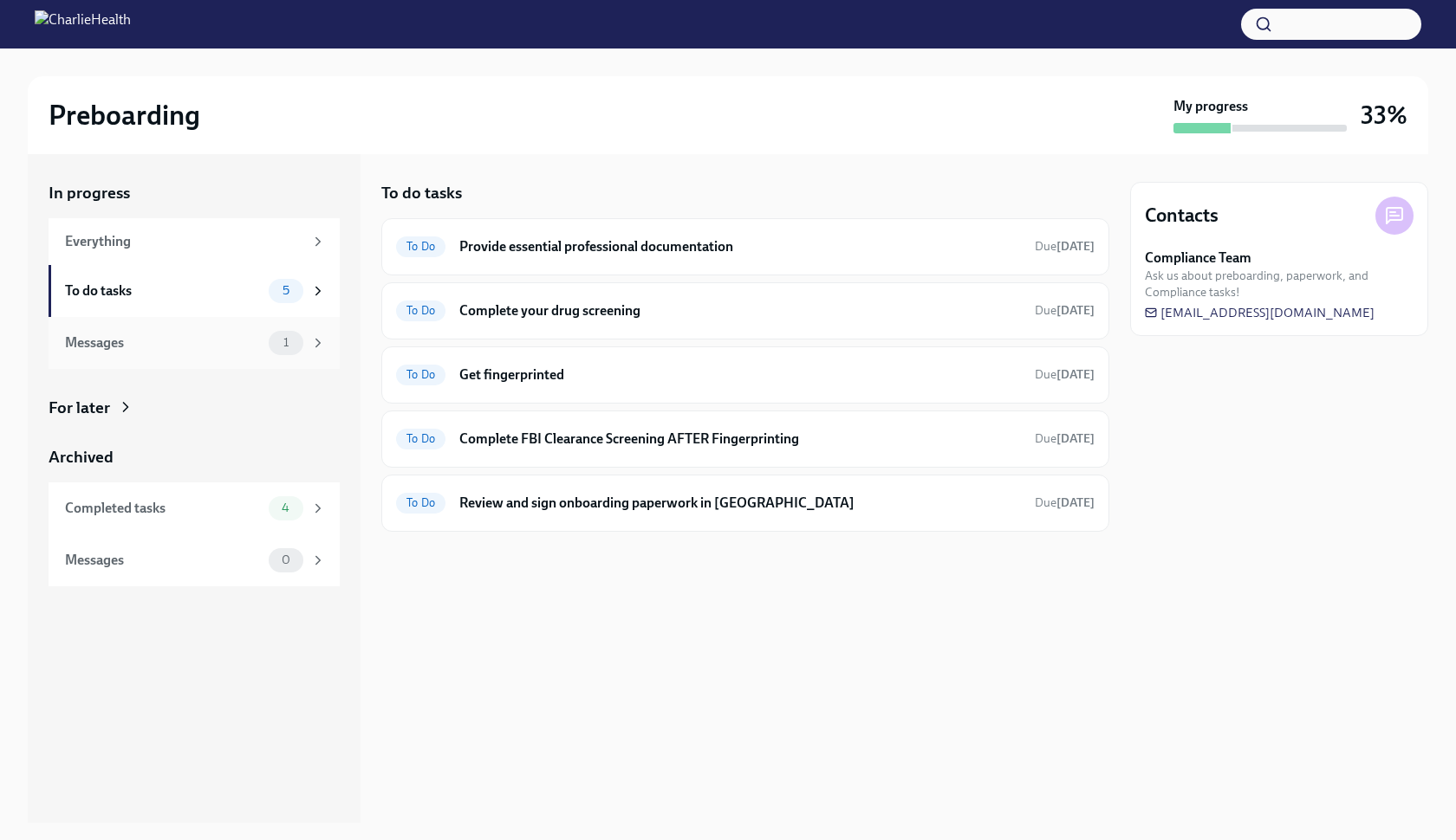
click at [268, 350] on div "1" at bounding box center [297, 343] width 57 height 24
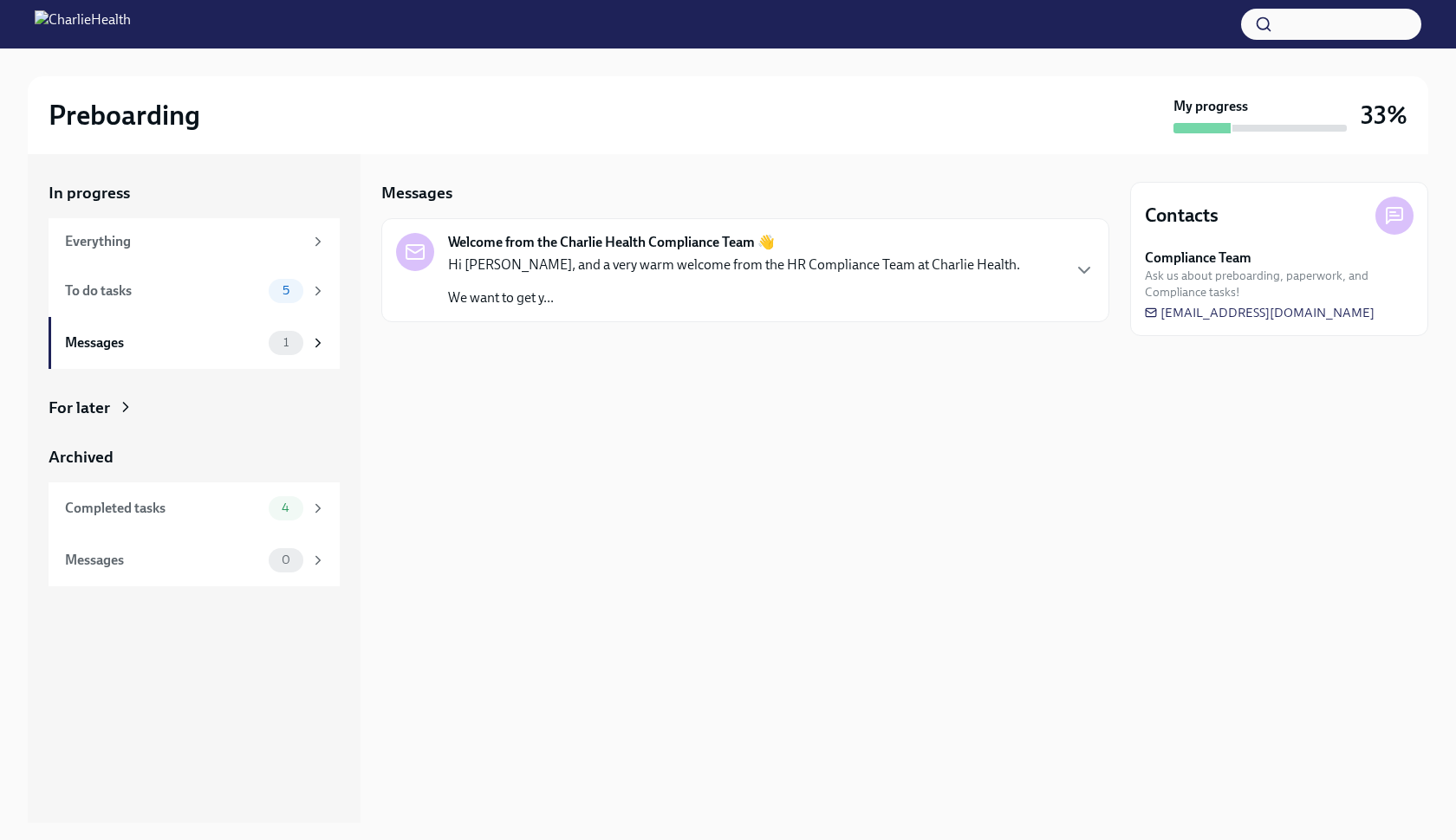
click at [567, 266] on p "Hi [PERSON_NAME], and a very warm welcome from the HR Compliance Team at Charli…" at bounding box center [734, 265] width 572 height 19
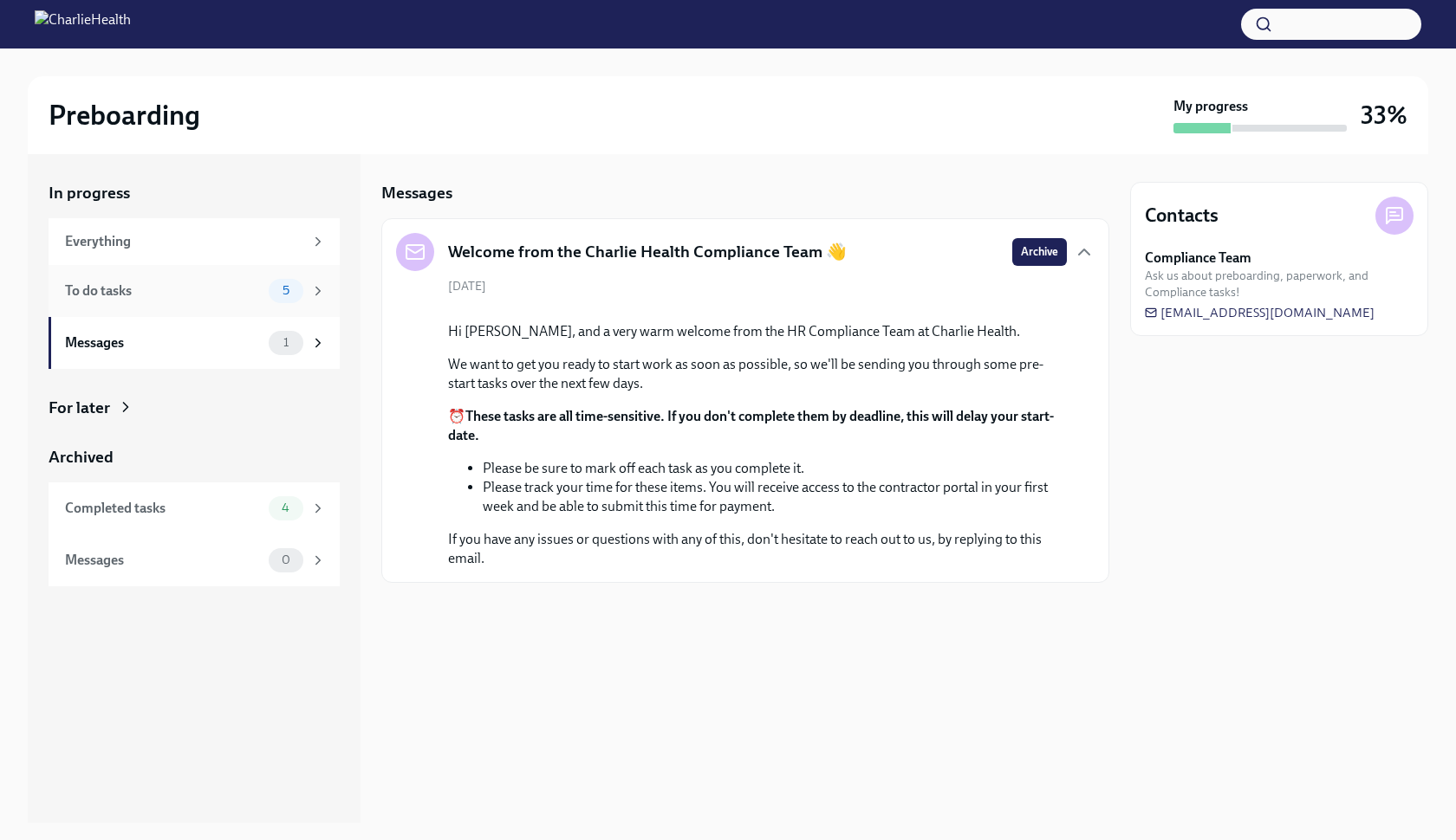
click at [243, 290] on div "To do tasks" at bounding box center [163, 290] width 196 height 19
